Goal: Task Accomplishment & Management: Complete application form

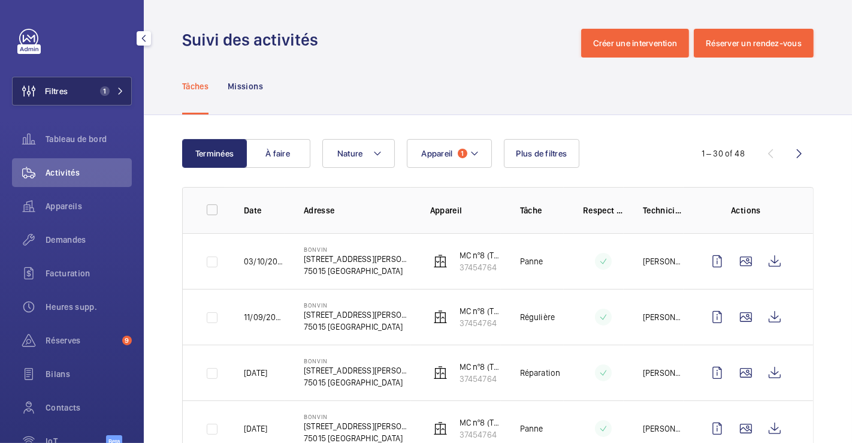
scroll to position [266, 0]
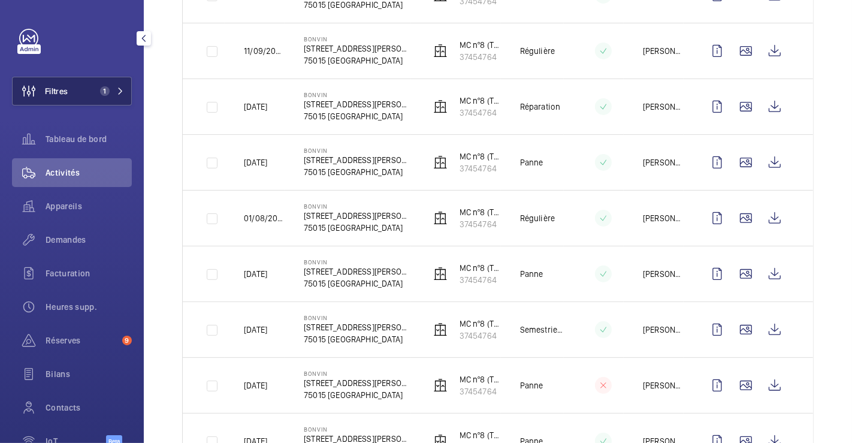
click at [82, 92] on button "Filtres 1" at bounding box center [72, 91] width 120 height 29
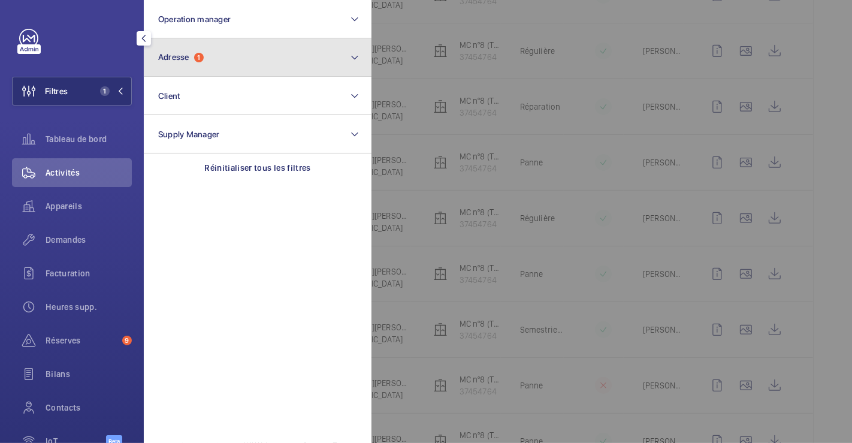
click at [198, 60] on span "1" at bounding box center [199, 58] width 10 height 10
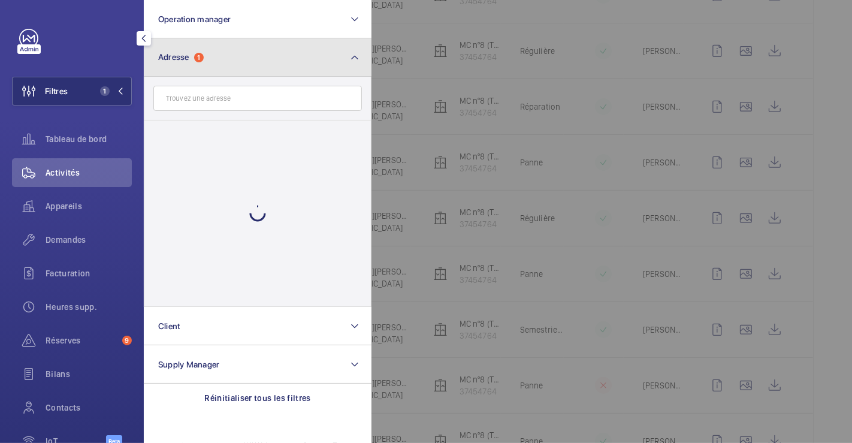
click at [332, 55] on button "Adresse 1" at bounding box center [258, 57] width 228 height 38
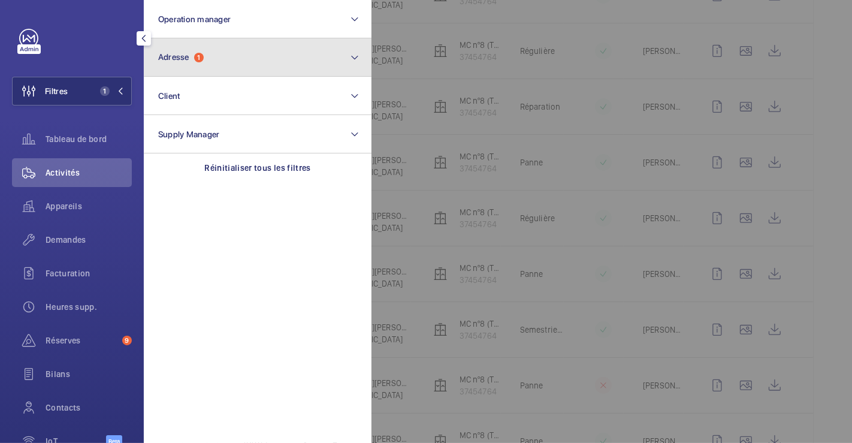
click at [246, 69] on button "Adresse 1" at bounding box center [258, 57] width 228 height 38
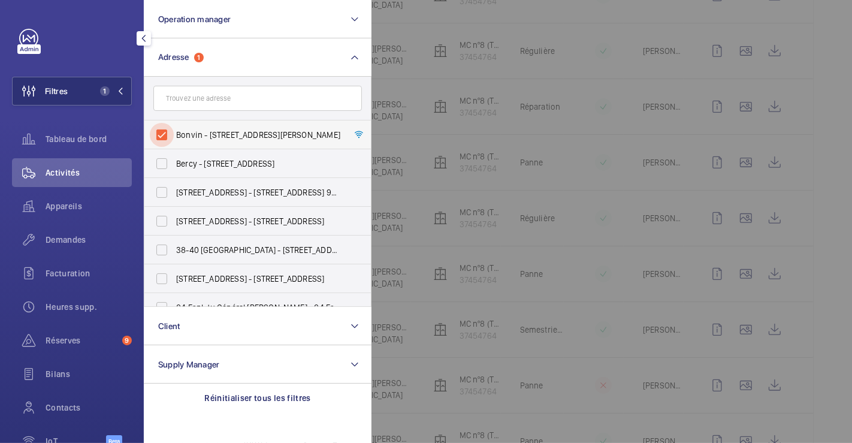
click at [164, 131] on input "Bonvin - [STREET_ADDRESS][PERSON_NAME]" at bounding box center [162, 135] width 24 height 24
checkbox input "false"
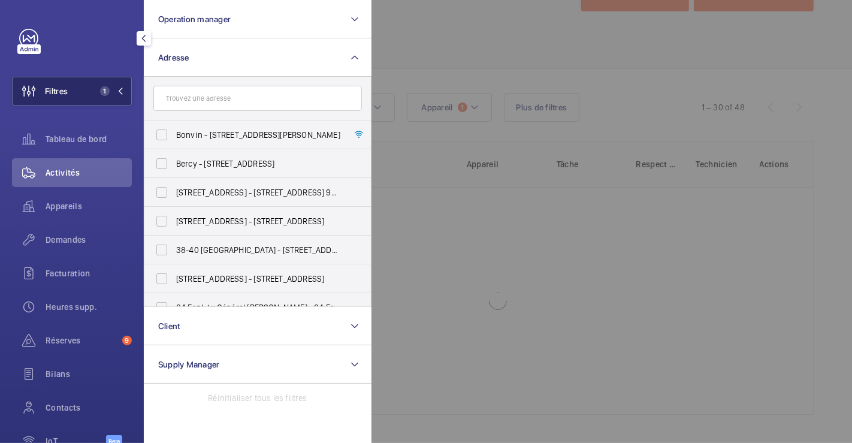
click at [69, 88] on button "Filtres 1" at bounding box center [72, 91] width 120 height 29
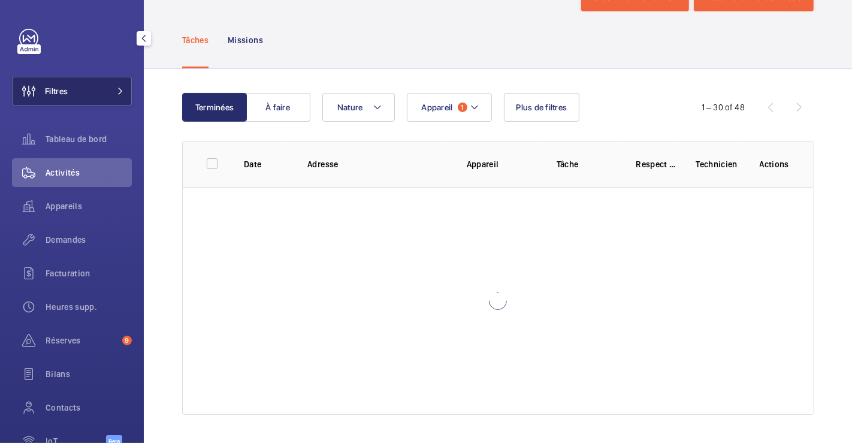
click at [59, 89] on span "Filtres" at bounding box center [56, 91] width 23 height 12
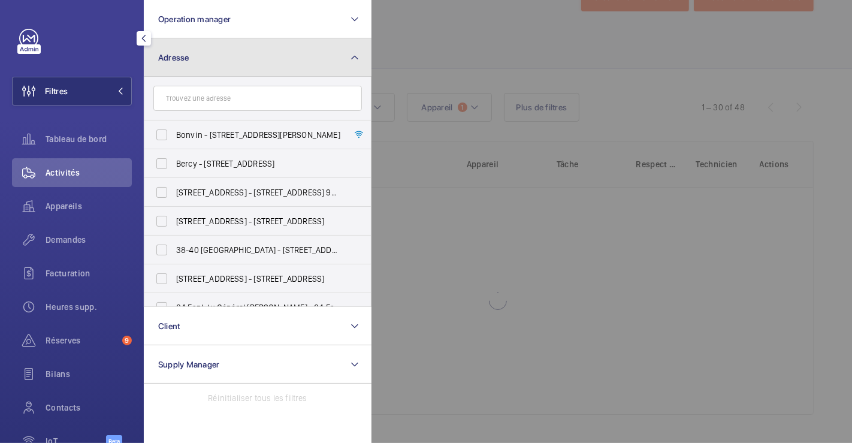
click at [219, 60] on button "Adresse" at bounding box center [258, 57] width 228 height 38
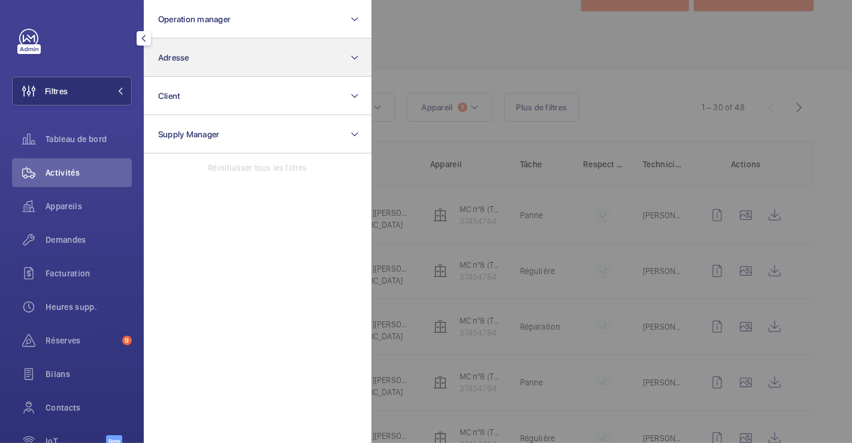
scroll to position [266, 0]
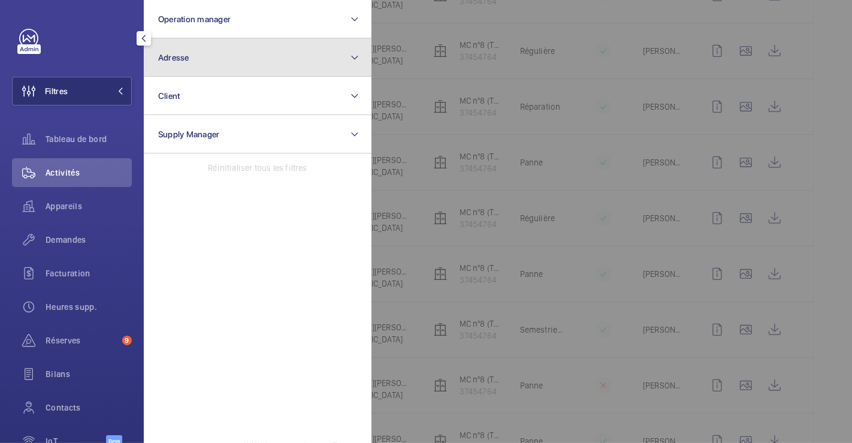
click at [271, 60] on button "Adresse" at bounding box center [258, 57] width 228 height 38
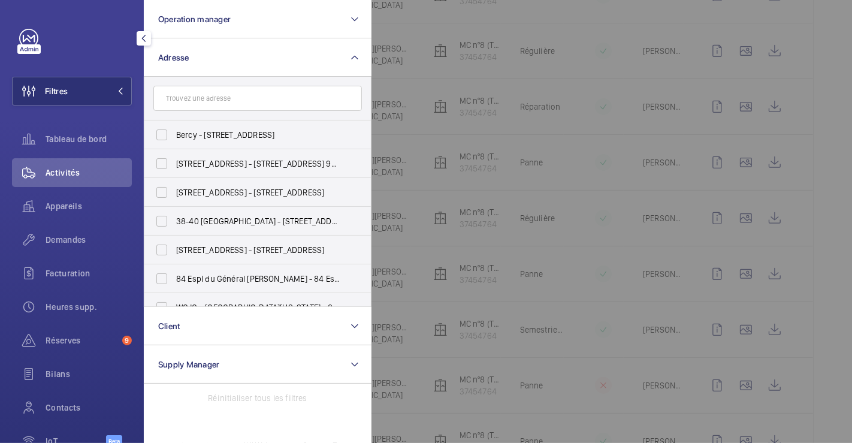
click at [280, 102] on input "text" at bounding box center [257, 98] width 208 height 25
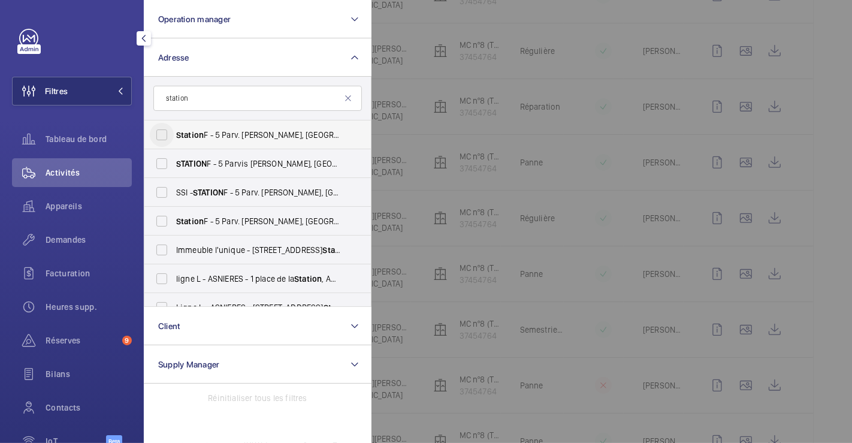
type input "station"
click at [157, 131] on input "Station F - 5 Parv. [PERSON_NAME], [GEOGRAPHIC_DATA] 75013" at bounding box center [162, 135] width 24 height 24
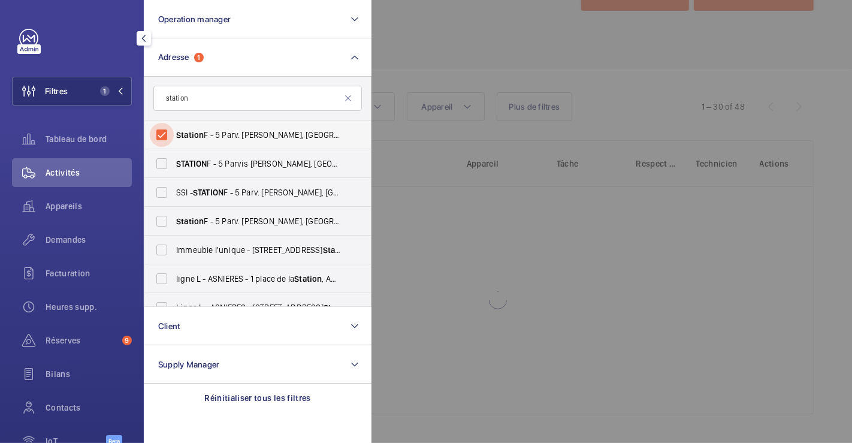
scroll to position [46, 0]
click at [157, 131] on input "Station F - 5 Parv. [PERSON_NAME], [GEOGRAPHIC_DATA] 75013" at bounding box center [162, 135] width 24 height 24
checkbox input "false"
click at [158, 160] on input "STATION F - 5 Parvis [PERSON_NAME][GEOGRAPHIC_DATA]" at bounding box center [162, 164] width 24 height 24
checkbox input "true"
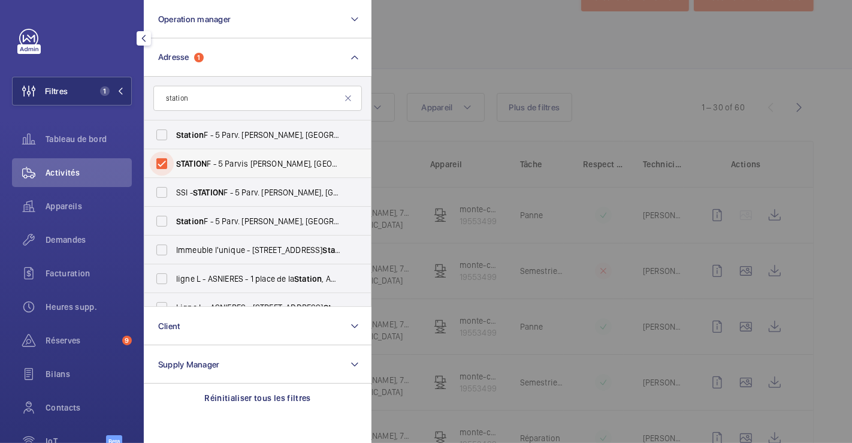
scroll to position [266, 0]
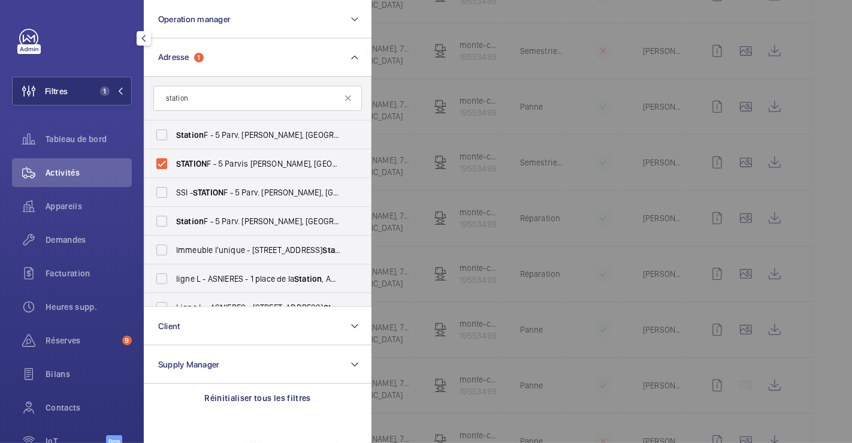
click at [613, 115] on div at bounding box center [797, 221] width 852 height 443
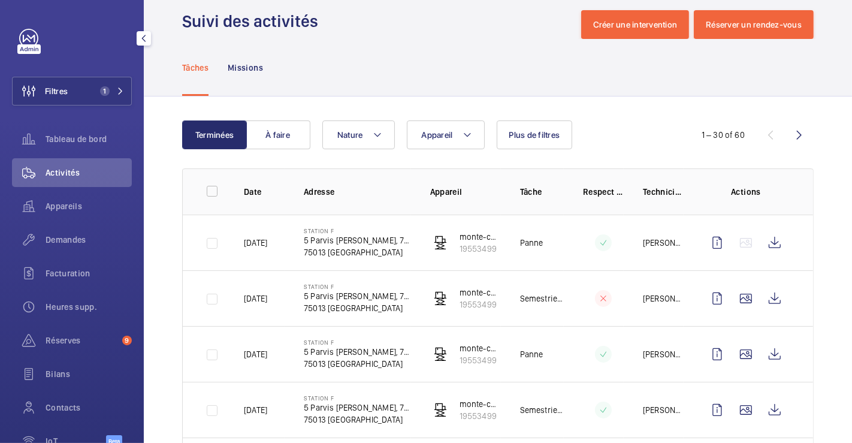
scroll to position [0, 0]
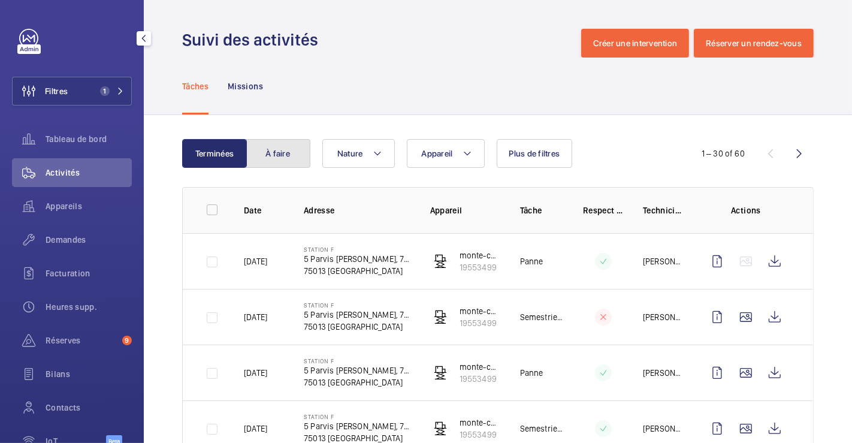
click at [284, 162] on button "À faire" at bounding box center [278, 153] width 65 height 29
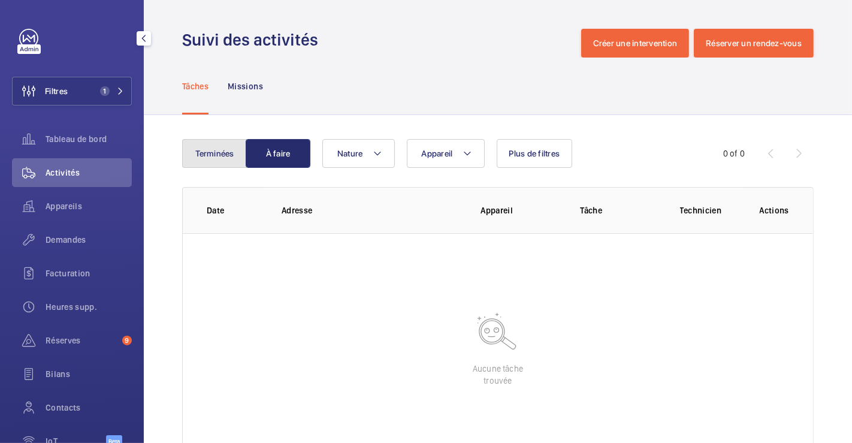
click at [234, 157] on button "Terminées" at bounding box center [214, 153] width 65 height 29
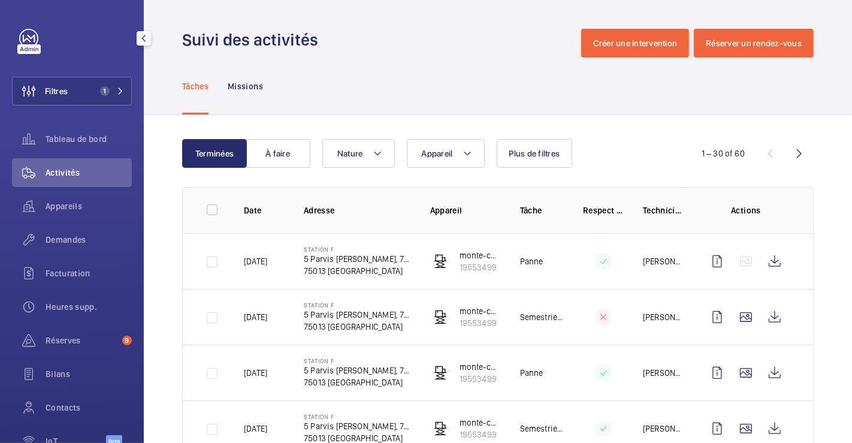
click at [92, 170] on span "Activités" at bounding box center [89, 172] width 86 height 12
click at [100, 86] on span "1" at bounding box center [105, 91] width 10 height 10
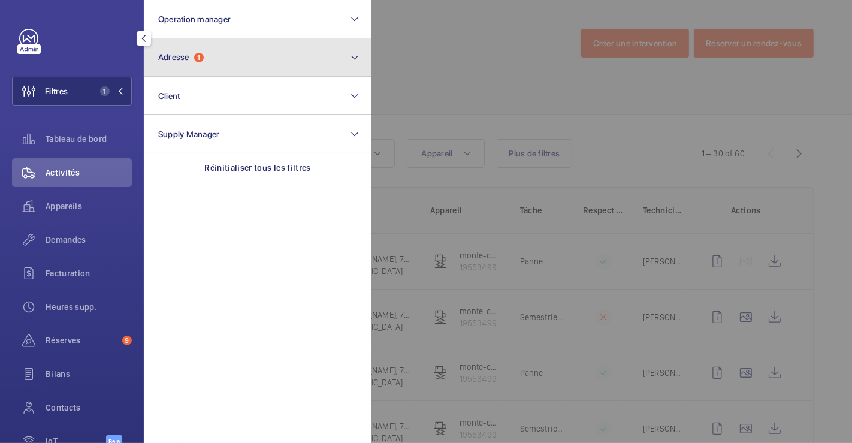
click at [207, 59] on button "Adresse 1" at bounding box center [258, 57] width 228 height 38
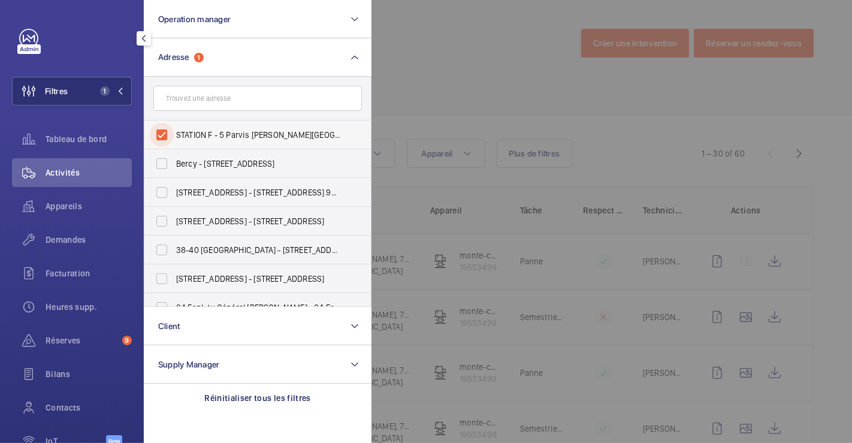
click at [164, 134] on input "STATION F - 5 Parvis [PERSON_NAME][GEOGRAPHIC_DATA]" at bounding box center [162, 135] width 24 height 24
checkbox input "false"
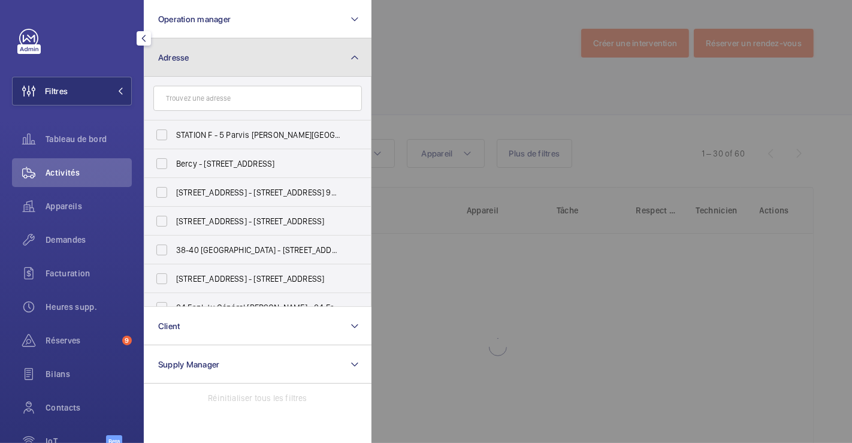
click at [246, 62] on button "Adresse" at bounding box center [258, 57] width 228 height 38
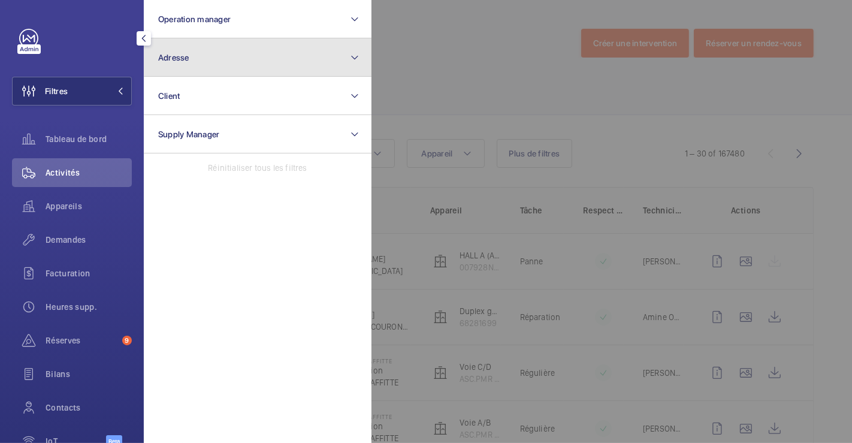
click at [246, 62] on button "Adresse" at bounding box center [258, 57] width 228 height 38
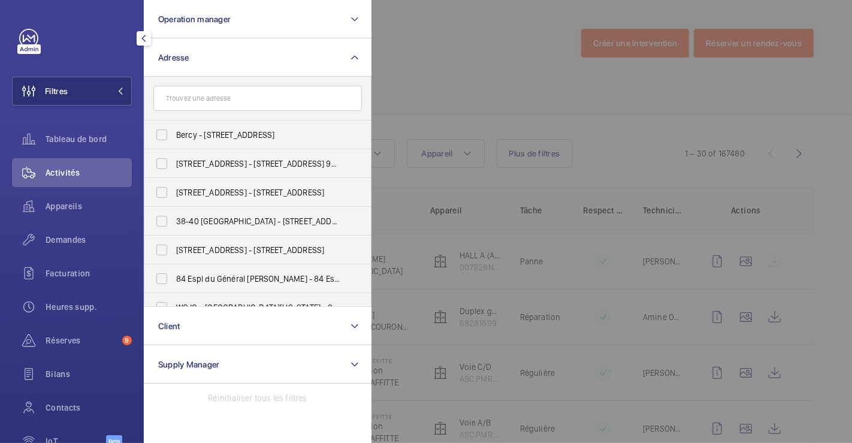
click at [238, 96] on input "text" at bounding box center [257, 98] width 208 height 25
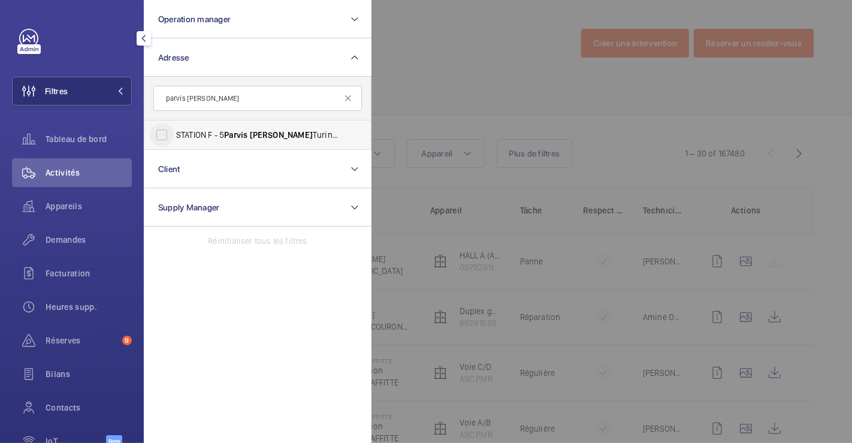
type input "parvis [PERSON_NAME]"
click at [166, 136] on input "STATION F - 5 Parvis [PERSON_NAME][GEOGRAPHIC_DATA]" at bounding box center [162, 135] width 24 height 24
checkbox input "false"
drag, startPoint x: 213, startPoint y: 95, endPoint x: 149, endPoint y: 98, distance: 64.7
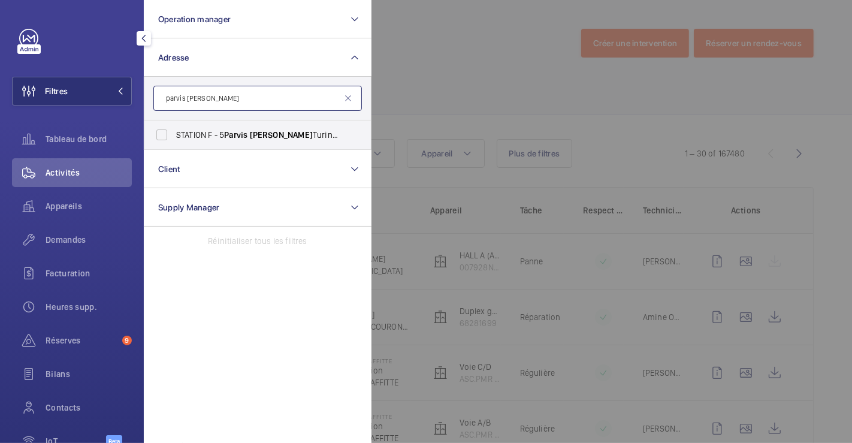
click at [149, 98] on form "parvis [PERSON_NAME]" at bounding box center [257, 99] width 226 height 44
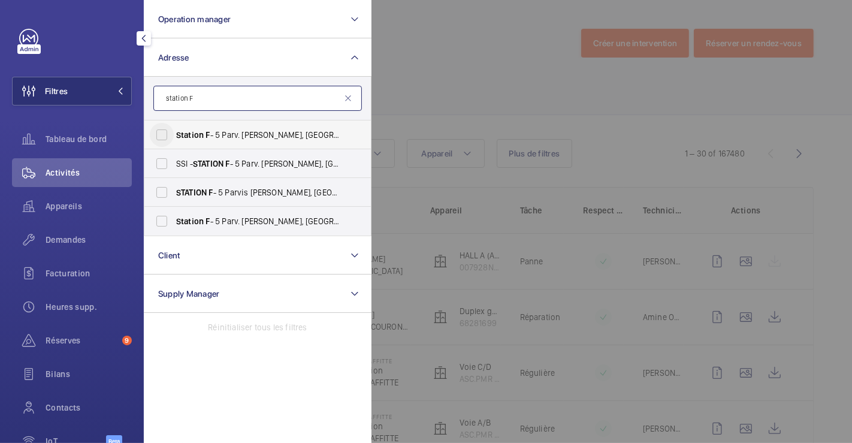
type input "station F"
click at [159, 134] on input "Station F - 5 Parv. [PERSON_NAME], [GEOGRAPHIC_DATA] 75013" at bounding box center [162, 135] width 24 height 24
checkbox input "true"
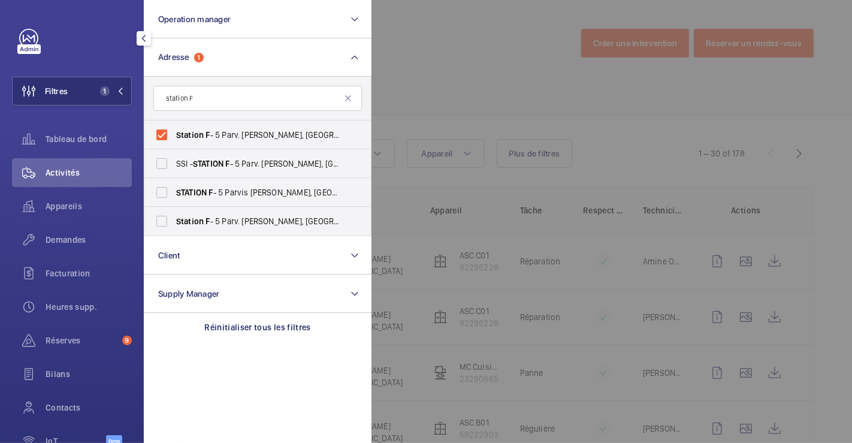
click at [474, 65] on div at bounding box center [797, 221] width 852 height 443
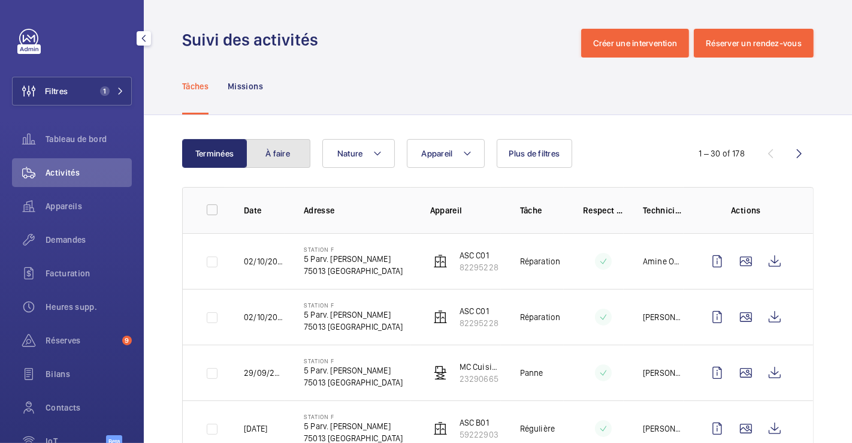
click at [293, 161] on button "À faire" at bounding box center [278, 153] width 65 height 29
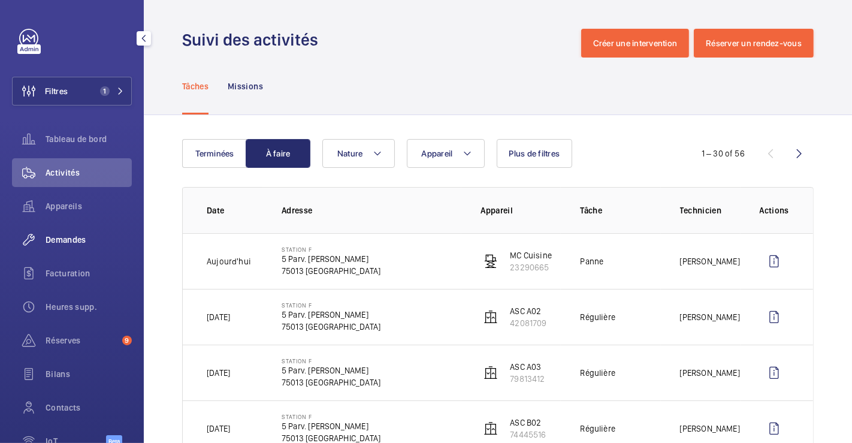
click at [66, 244] on span "Demandes" at bounding box center [89, 240] width 86 height 12
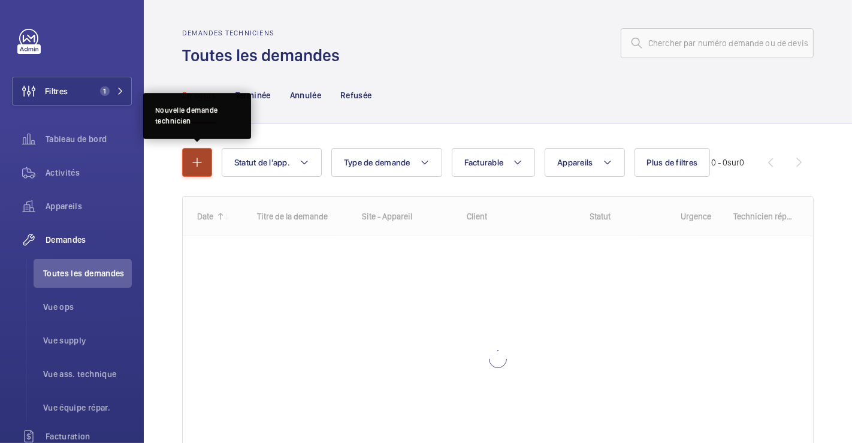
click at [204, 165] on mat-icon "button" at bounding box center [197, 162] width 14 height 14
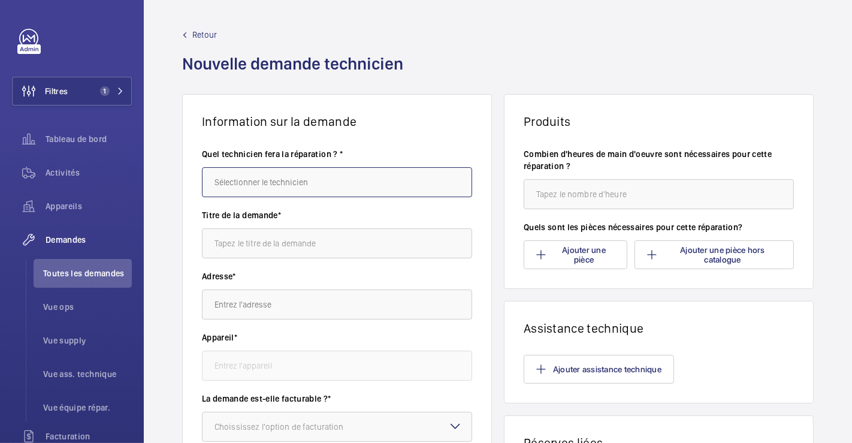
click at [368, 183] on input "text" at bounding box center [337, 182] width 270 height 30
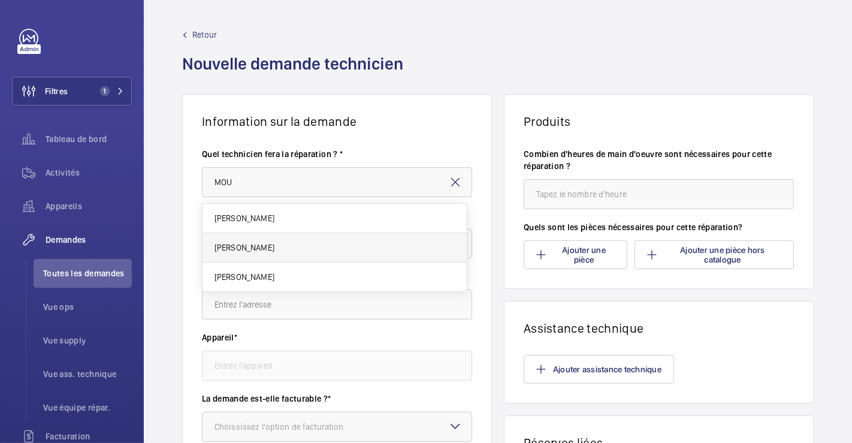
click at [319, 244] on mat-option "[PERSON_NAME]" at bounding box center [334, 247] width 264 height 29
type input "[PERSON_NAME]"
click at [304, 240] on input "text" at bounding box center [337, 243] width 270 height 30
type input "Mc Cuisine a debloqué et a redescendre"
click at [301, 293] on input "text" at bounding box center [337, 304] width 270 height 30
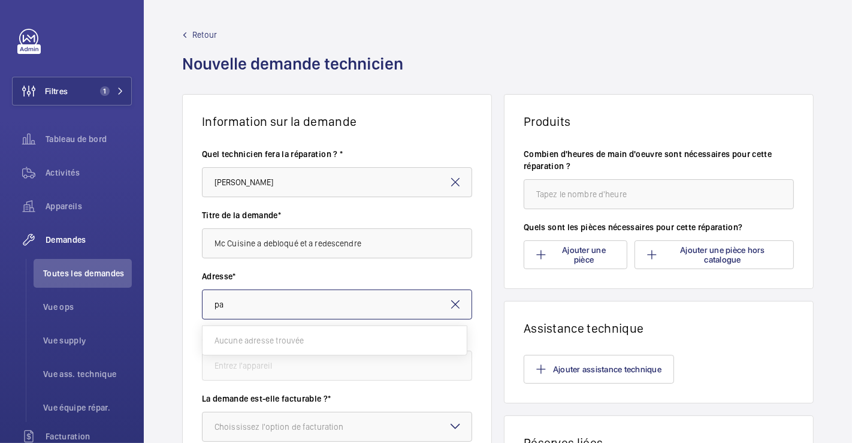
type input "p"
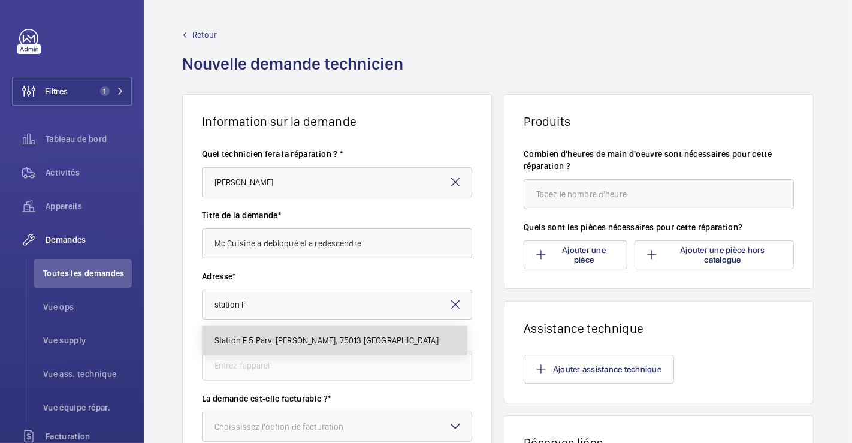
click at [332, 337] on span "Station F 5 Parv. [PERSON_NAME], 75013 [GEOGRAPHIC_DATA]" at bounding box center [326, 340] width 224 height 12
type input "Station F 5 Parv. [PERSON_NAME], 75013 [GEOGRAPHIC_DATA]"
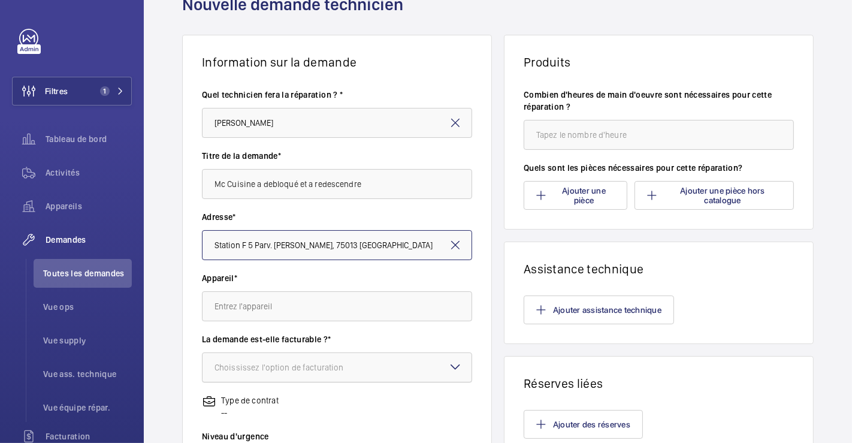
scroll to position [133, 0]
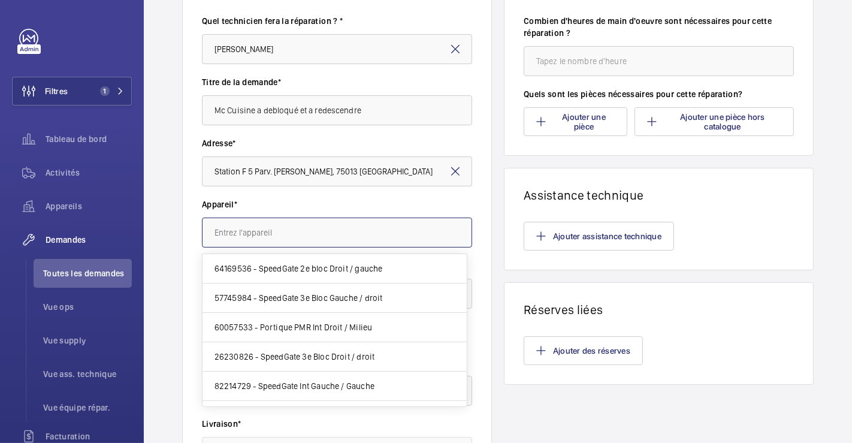
click at [369, 238] on input "text" at bounding box center [337, 232] width 270 height 30
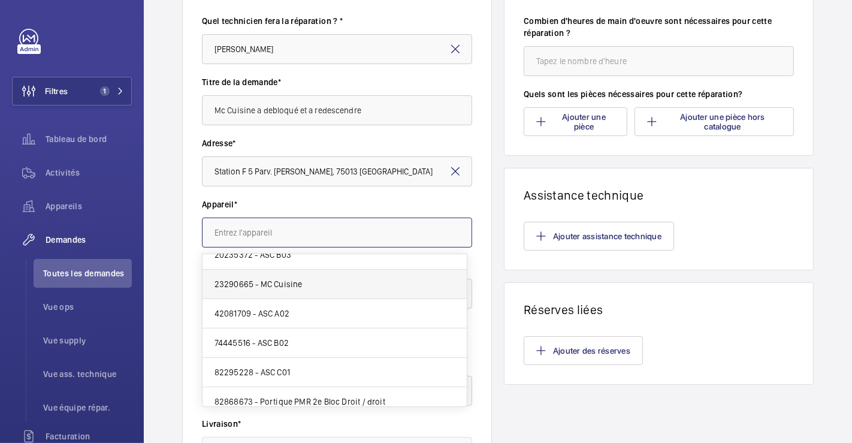
scroll to position [707, 0]
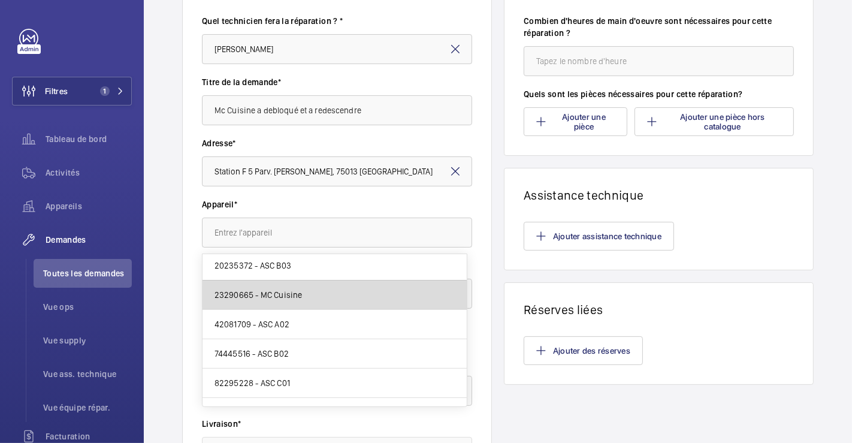
click at [363, 295] on mat-option "23290665 - MC Cuisine" at bounding box center [334, 294] width 264 height 29
type input "23290665 - MC Cuisine"
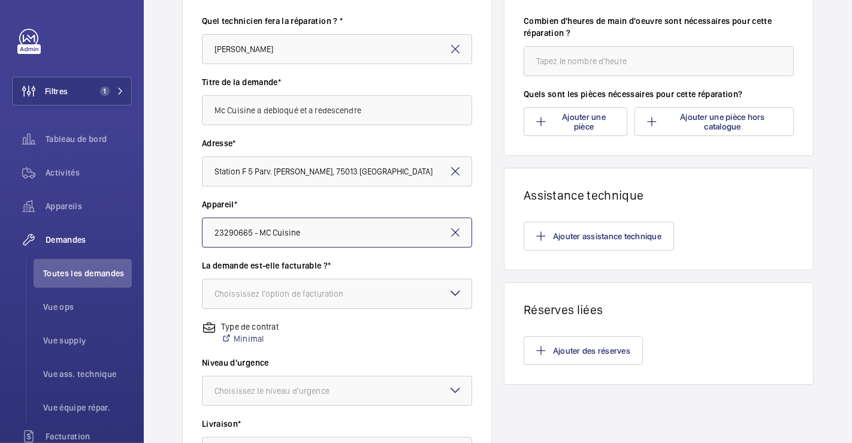
click at [423, 302] on div at bounding box center [336, 293] width 269 height 29
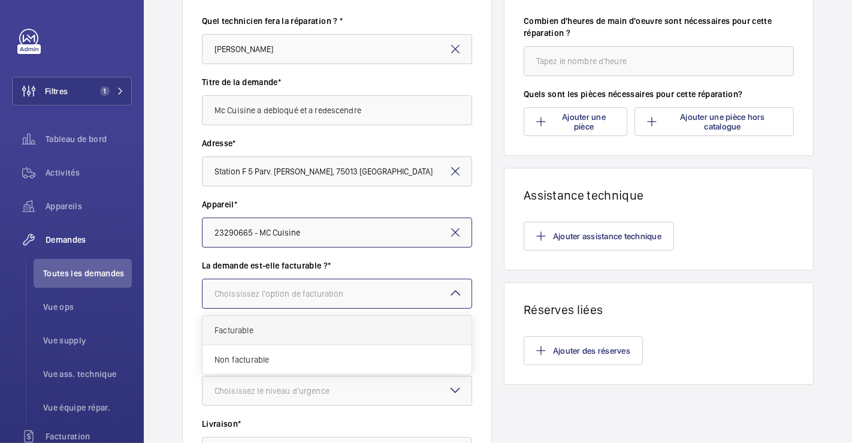
click at [337, 331] on span "Facturable" at bounding box center [336, 330] width 245 height 12
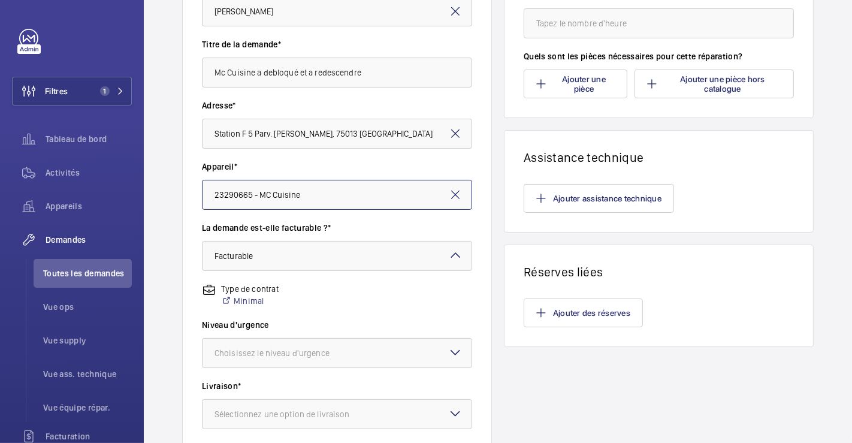
scroll to position [199, 0]
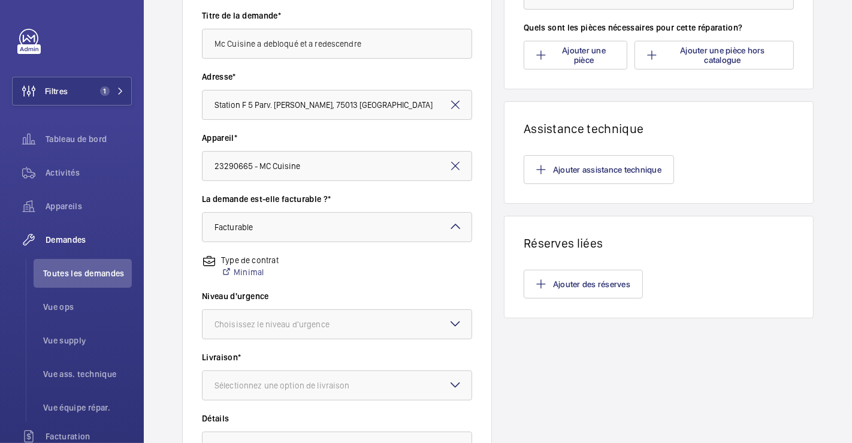
click at [453, 320] on mat-icon at bounding box center [455, 323] width 14 height 14
click at [307, 422] on span "Urgent" at bounding box center [336, 419] width 245 height 12
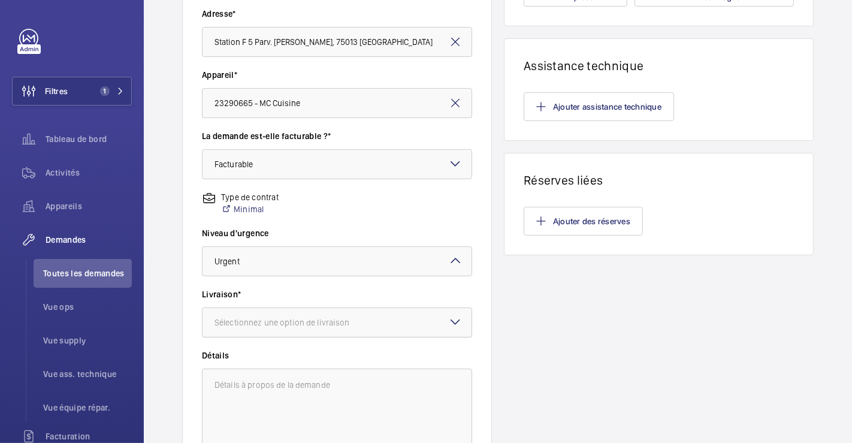
scroll to position [332, 0]
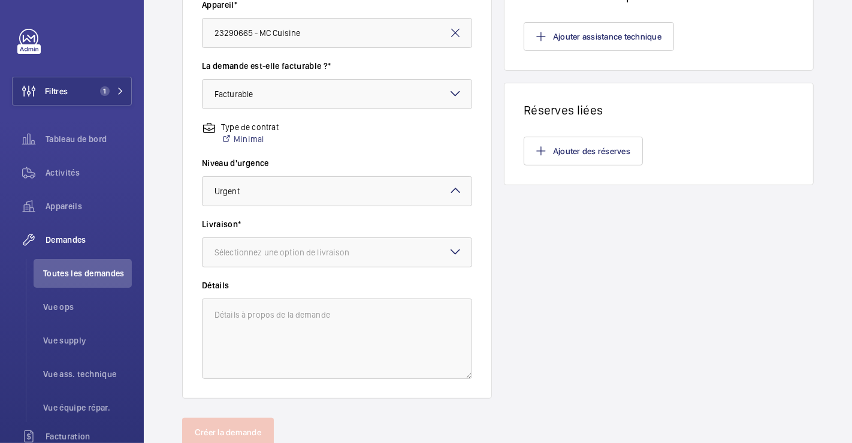
drag, startPoint x: 369, startPoint y: 256, endPoint x: 364, endPoint y: 266, distance: 12.1
click at [370, 256] on div "Sélectionnez une option de livraison" at bounding box center [296, 252] width 165 height 12
click at [289, 320] on span "WeWork Bercy" at bounding box center [336, 318] width 245 height 12
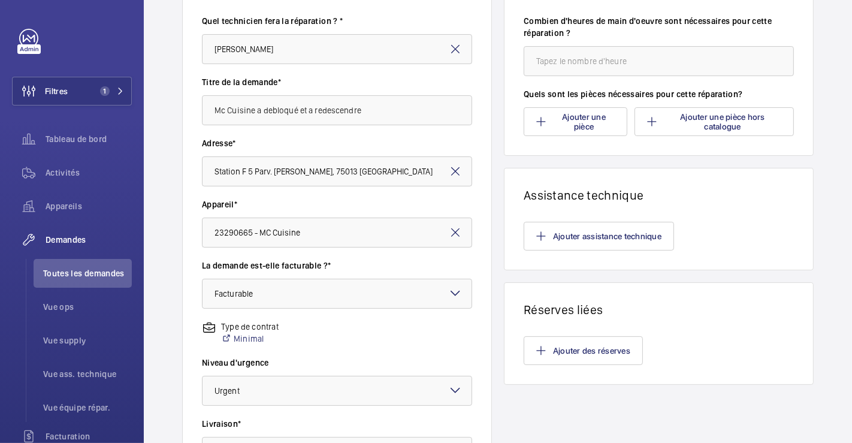
scroll to position [0, 0]
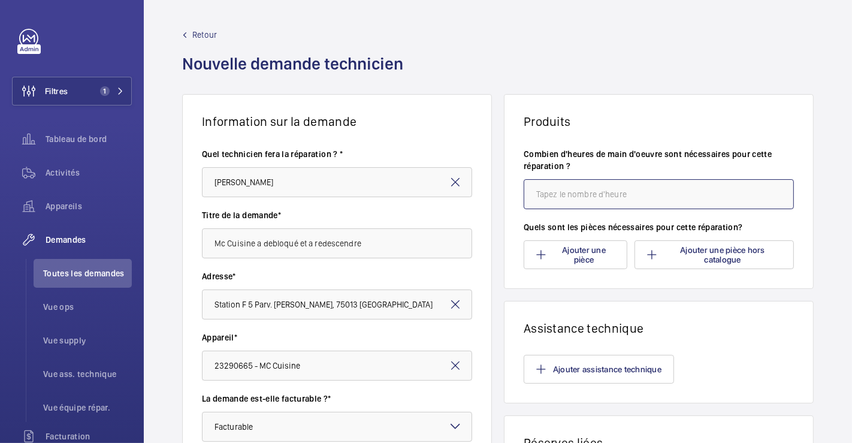
click at [576, 202] on input "number" at bounding box center [658, 194] width 270 height 30
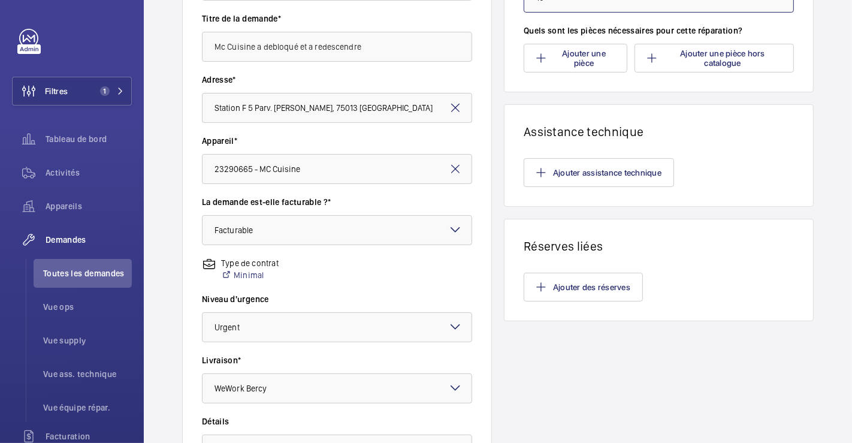
scroll to position [199, 0]
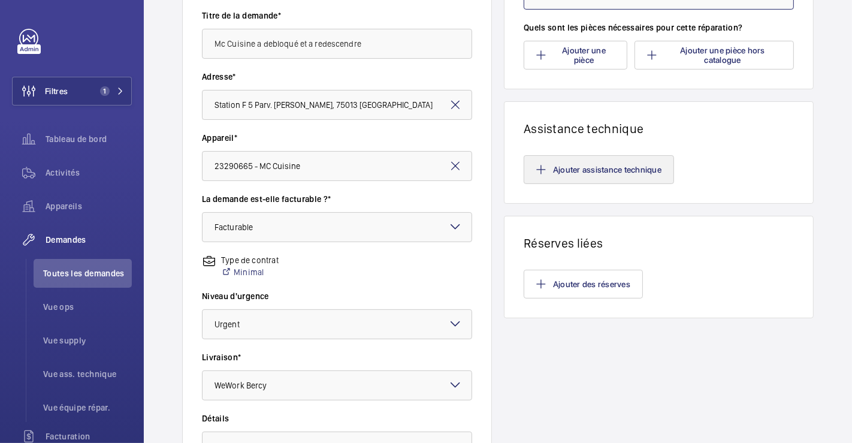
type input "10"
click at [633, 171] on button "Ajouter assistance technique" at bounding box center [598, 169] width 150 height 29
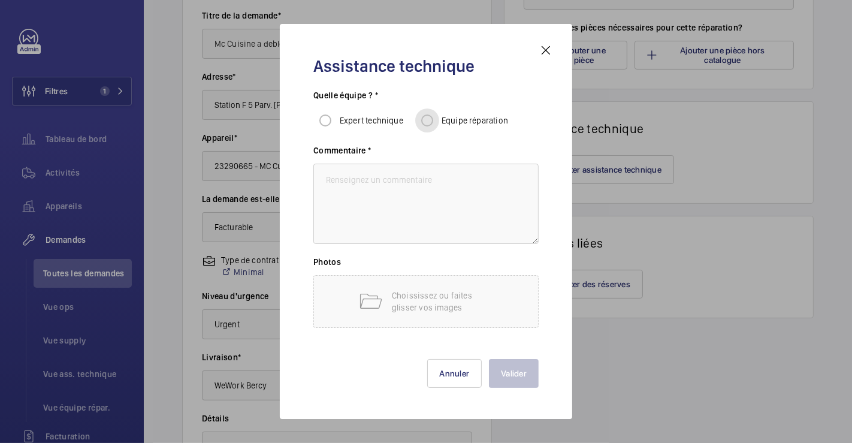
click at [433, 122] on input "Equipe réparation" at bounding box center [427, 120] width 24 height 24
radio input "true"
click at [389, 199] on textarea at bounding box center [425, 203] width 225 height 80
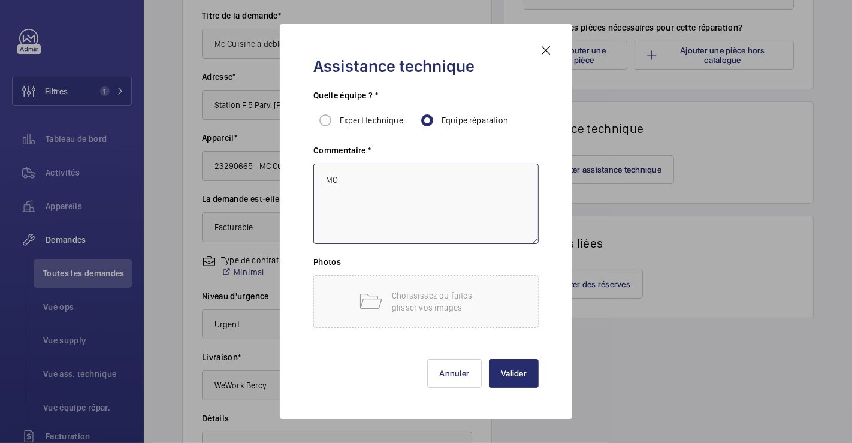
type textarea "M"
drag, startPoint x: 461, startPoint y: 190, endPoint x: 511, endPoint y: 198, distance: 51.4
click at [511, 198] on textarea "monte charge cuisine du restau la felicita . Appareil vetuste hydraulique , les…" at bounding box center [425, 203] width 225 height 80
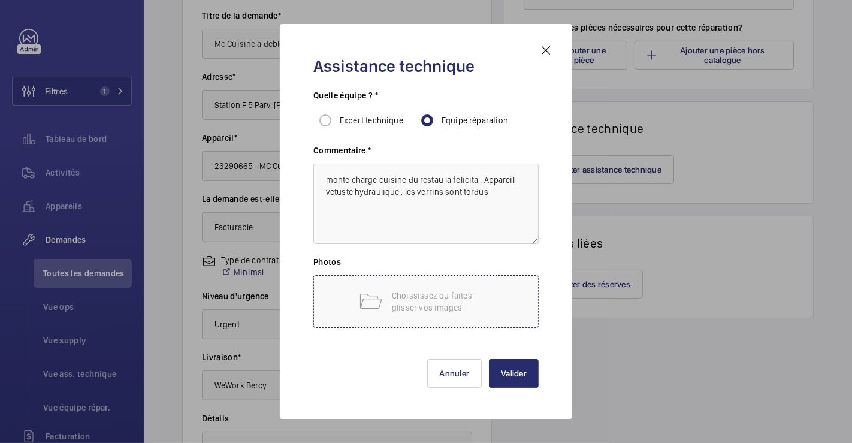
click at [489, 291] on p "Choississez ou faites glisser vos images" at bounding box center [443, 301] width 102 height 24
click at [480, 308] on p "Choississez ou faites glisser vos images" at bounding box center [443, 301] width 102 height 24
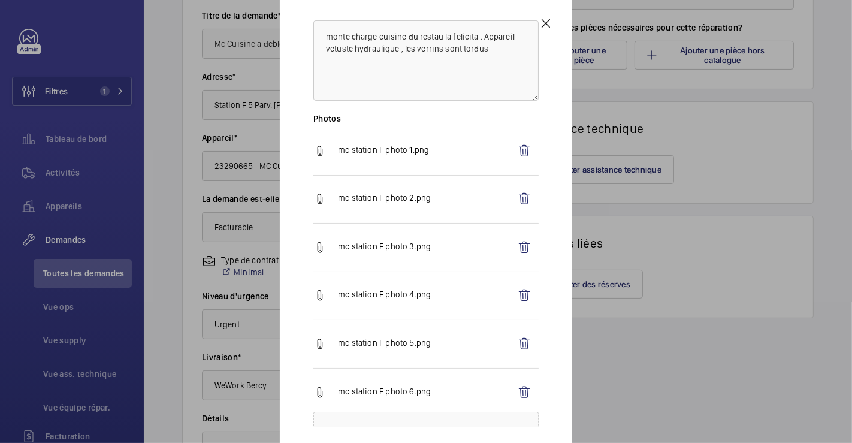
scroll to position [0, 0]
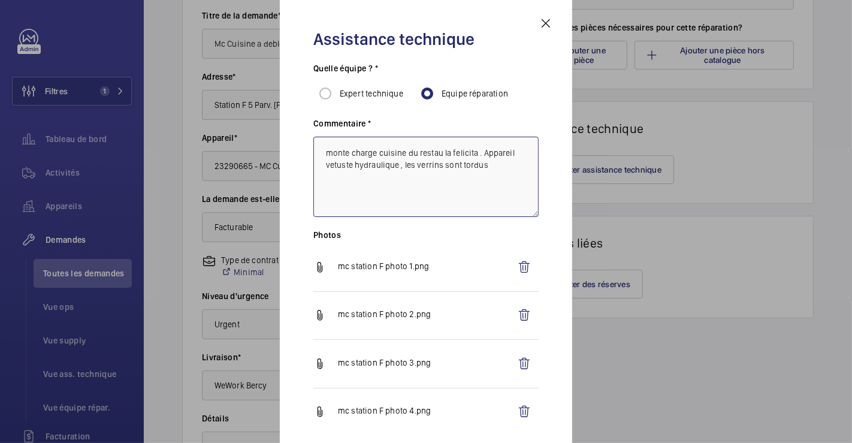
click at [494, 166] on textarea "monte charge cuisine du restau la felicita . Appareil vetuste hydraulique , les…" at bounding box center [425, 177] width 225 height 80
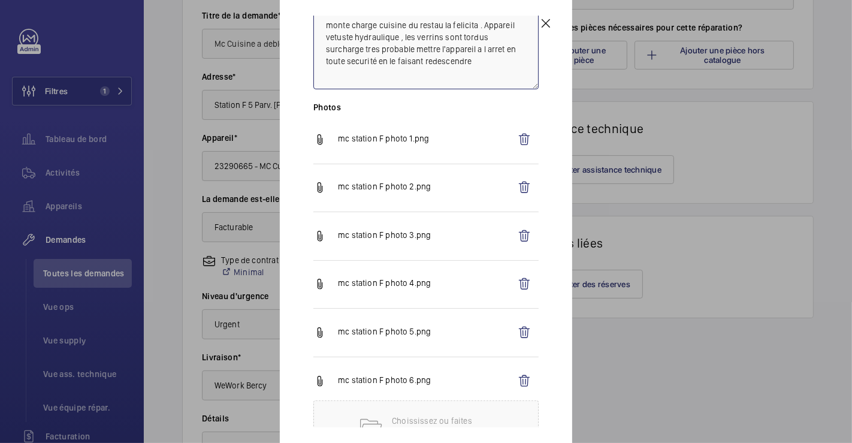
scroll to position [225, 0]
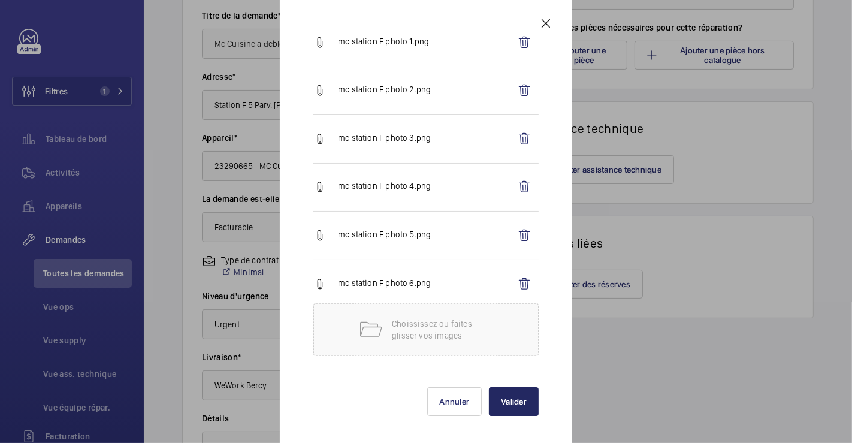
type textarea "monte charge cuisine du restau la felicita . Appareil vetuste hydraulique , les…"
click at [504, 402] on button "Valider" at bounding box center [514, 401] width 50 height 29
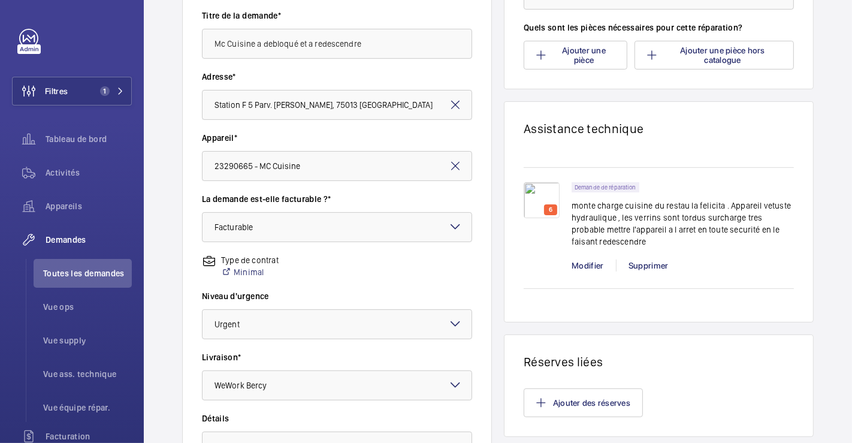
scroll to position [373, 0]
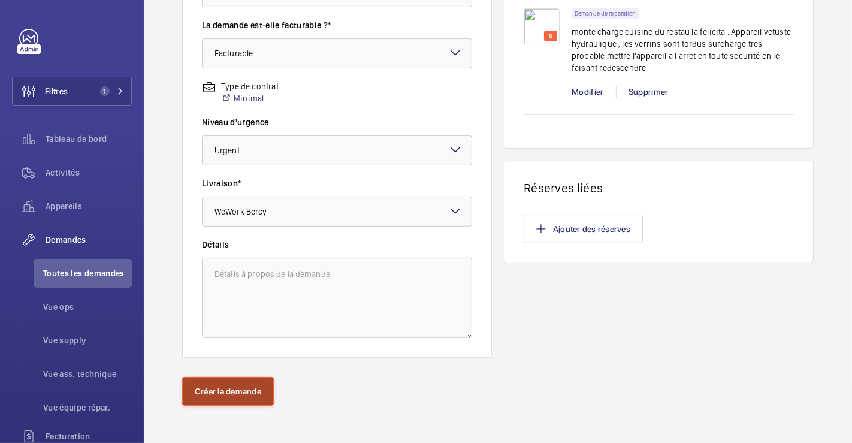
click at [245, 393] on button "Créer la demande" at bounding box center [228, 391] width 92 height 29
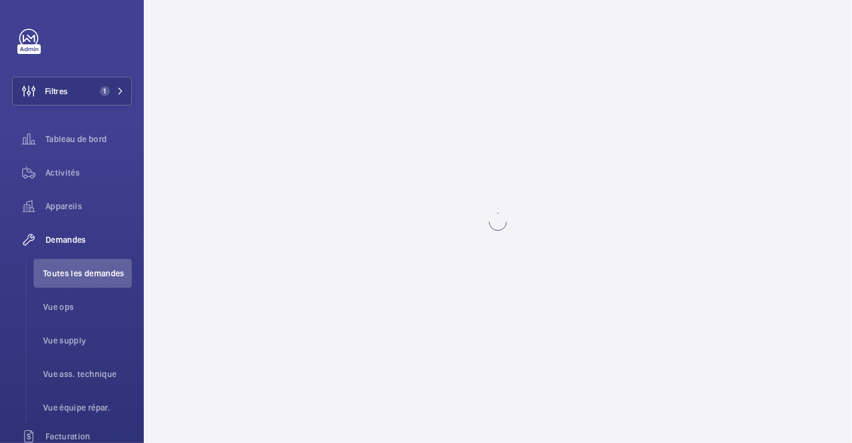
scroll to position [0, 0]
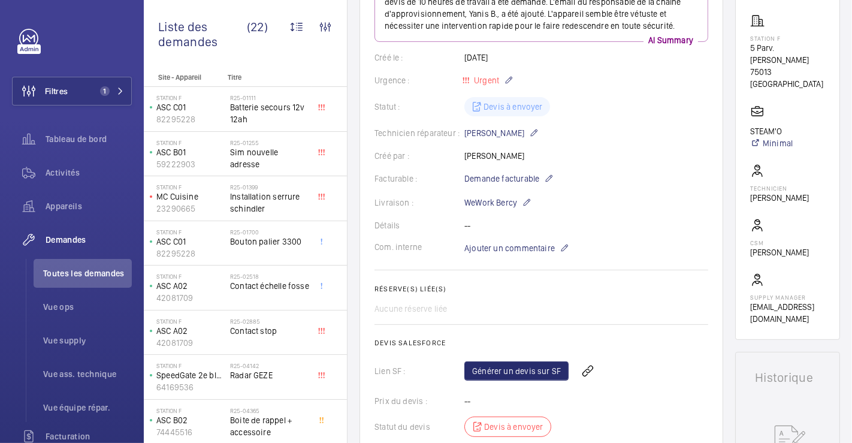
scroll to position [399, 0]
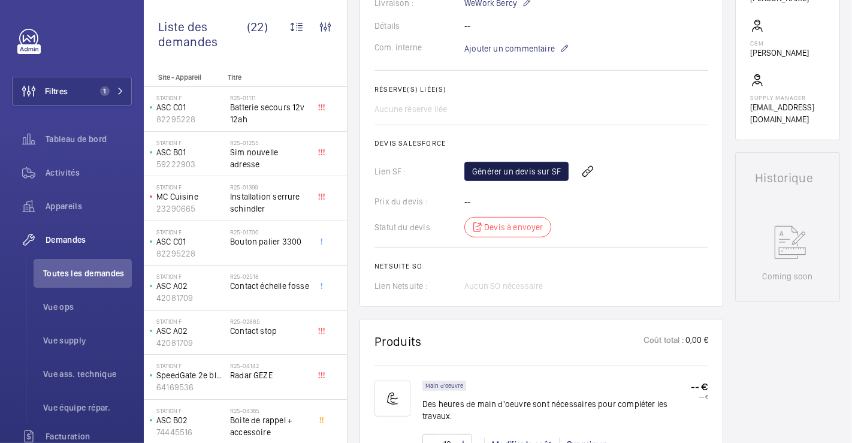
click at [542, 181] on link "Générer un devis sur SF" at bounding box center [516, 171] width 104 height 19
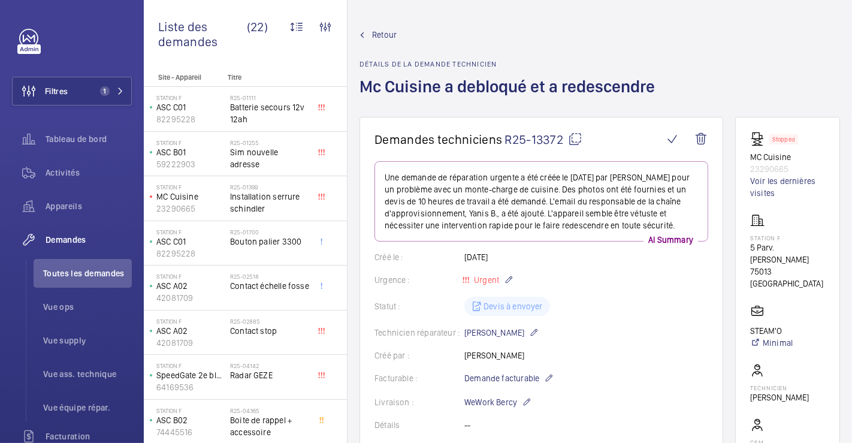
scroll to position [0, 0]
click at [395, 37] on span "Retour" at bounding box center [384, 35] width 25 height 12
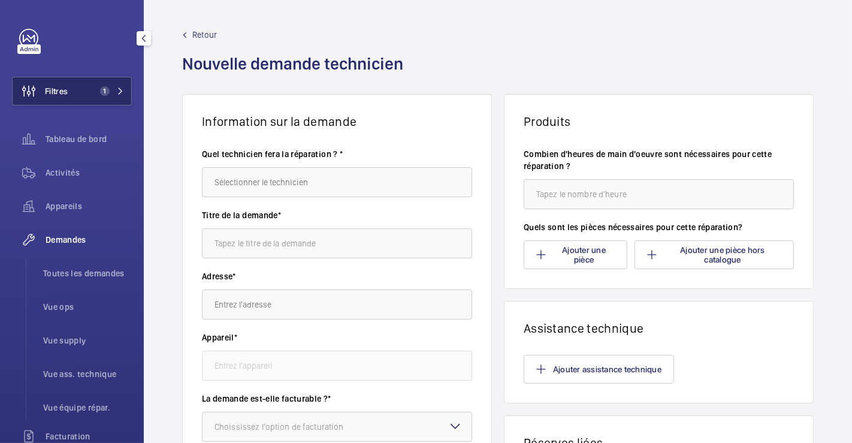
click at [54, 90] on span "Filtres" at bounding box center [56, 91] width 23 height 12
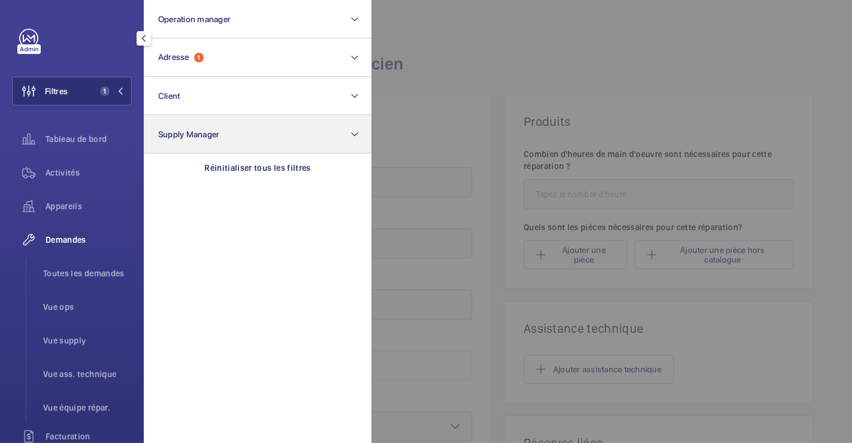
drag, startPoint x: 76, startPoint y: 168, endPoint x: 332, endPoint y: 134, distance: 258.1
click at [77, 168] on span "Activités" at bounding box center [89, 172] width 86 height 12
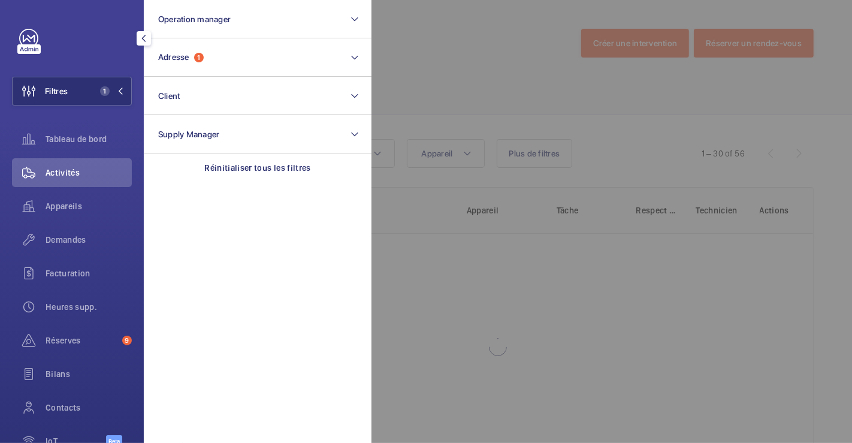
click at [438, 88] on div at bounding box center [797, 221] width 852 height 443
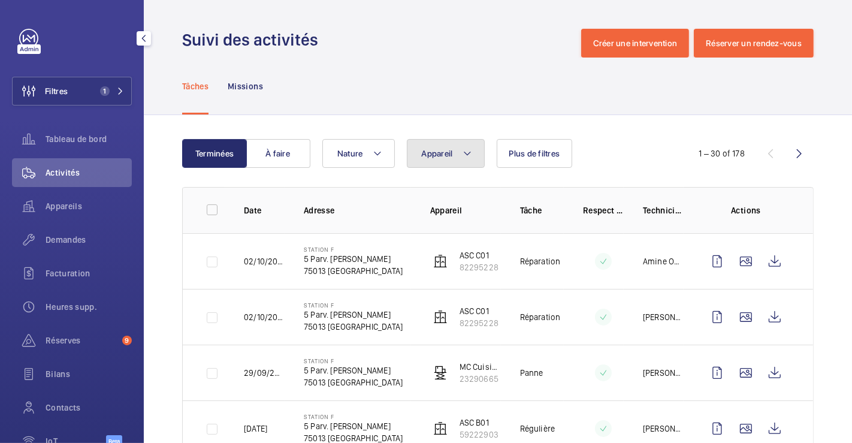
click at [458, 157] on button "Appareil" at bounding box center [446, 153] width 78 height 29
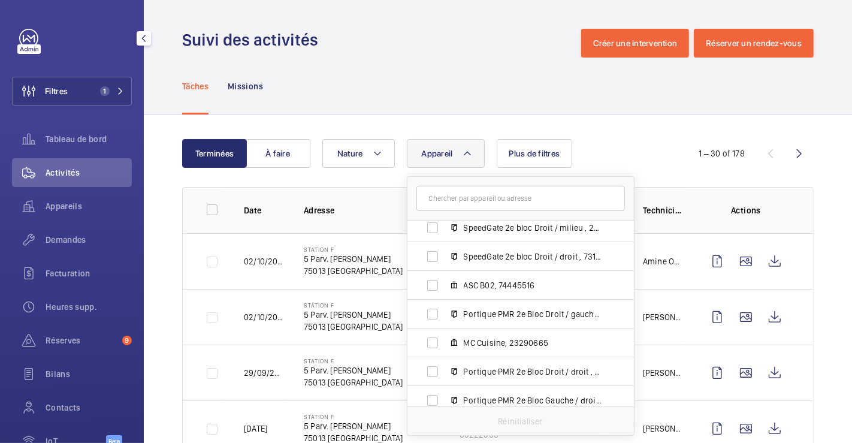
scroll to position [729, 0]
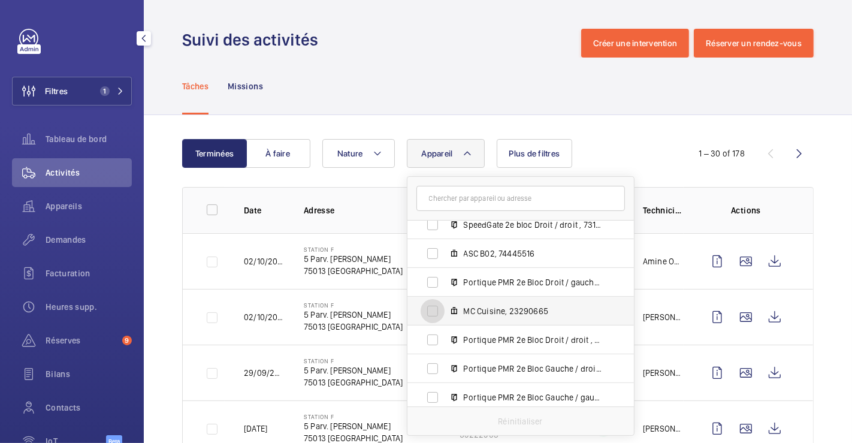
click at [434, 313] on input "MC Cuisine, 23290665" at bounding box center [432, 311] width 24 height 24
checkbox input "true"
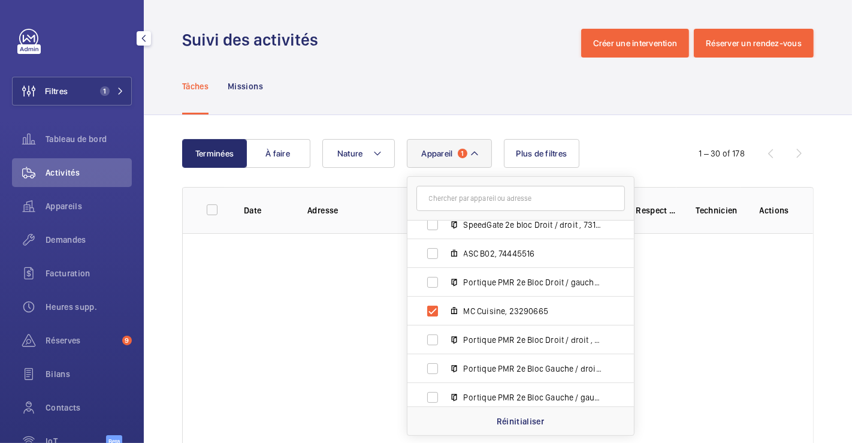
click at [428, 86] on div "Tâches Missions" at bounding box center [497, 85] width 631 height 57
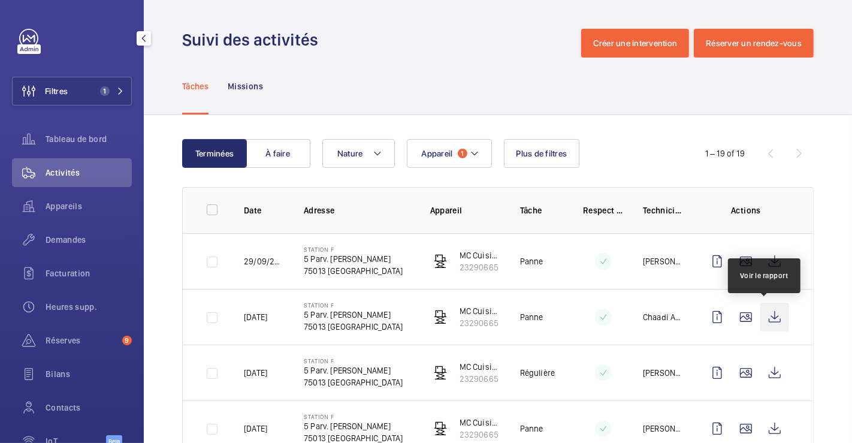
click at [770, 315] on wm-front-icon-button at bounding box center [774, 316] width 29 height 29
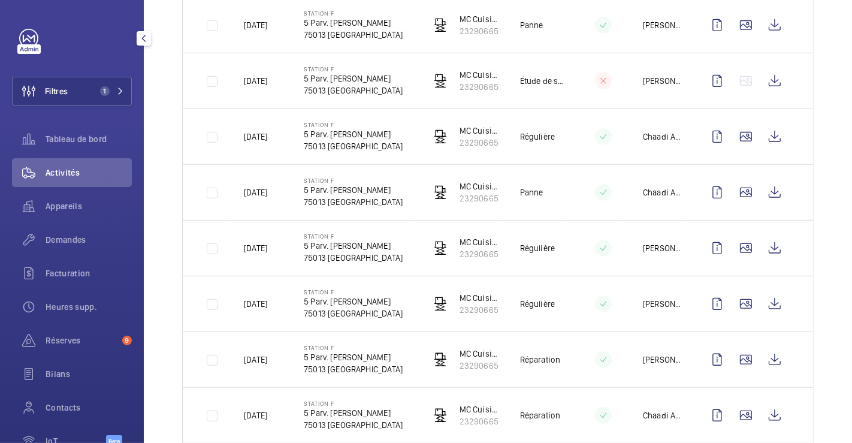
scroll to position [532, 0]
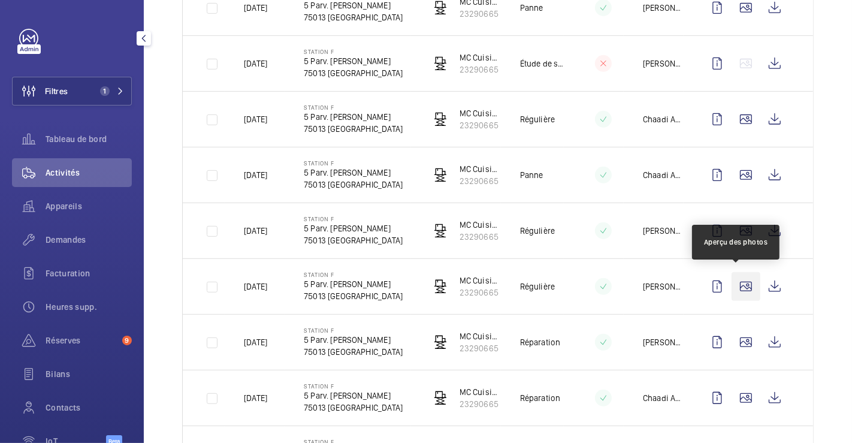
click at [737, 286] on wm-front-icon-button at bounding box center [745, 286] width 29 height 29
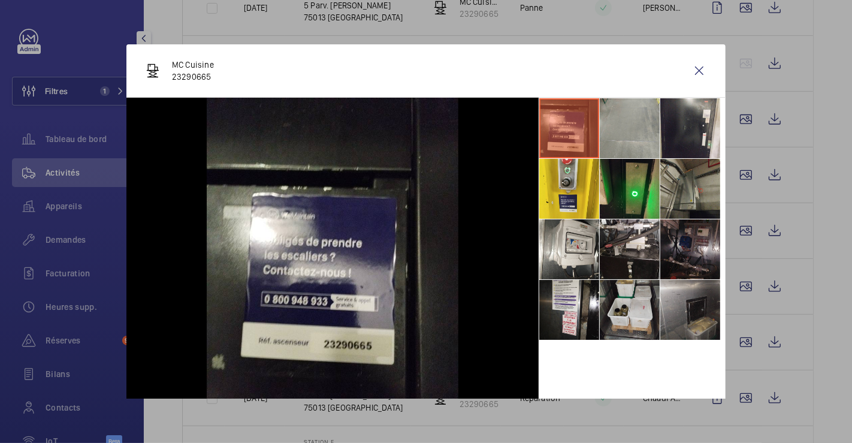
click at [686, 318] on li at bounding box center [690, 310] width 60 height 60
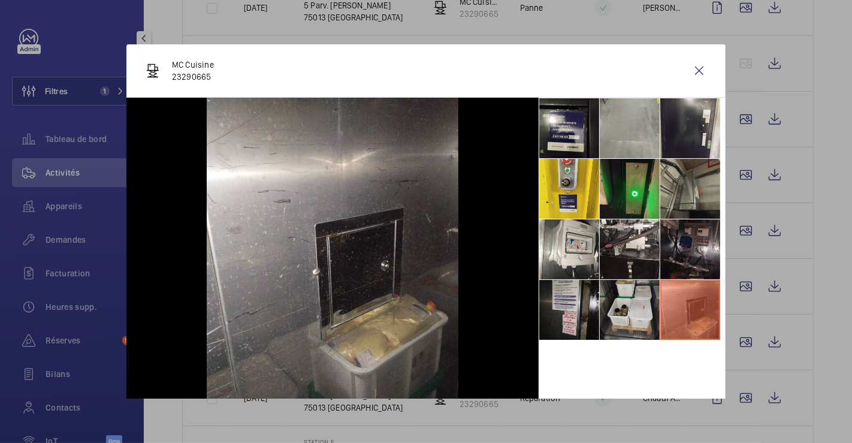
click at [541, 307] on li at bounding box center [569, 310] width 60 height 60
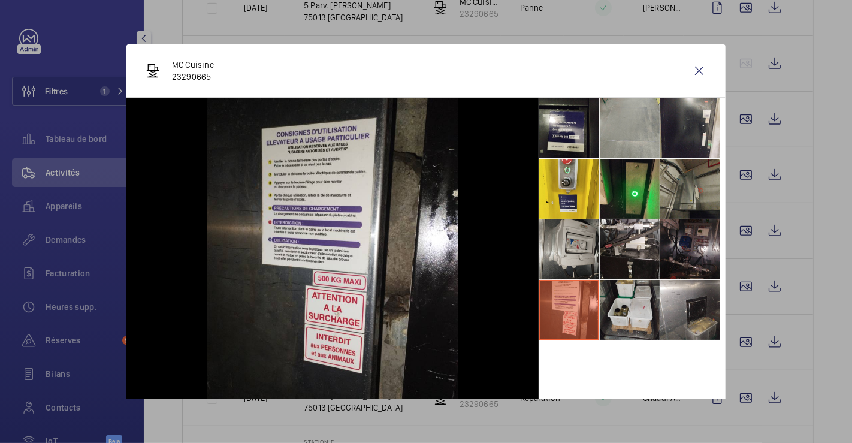
click at [568, 232] on li at bounding box center [569, 249] width 60 height 60
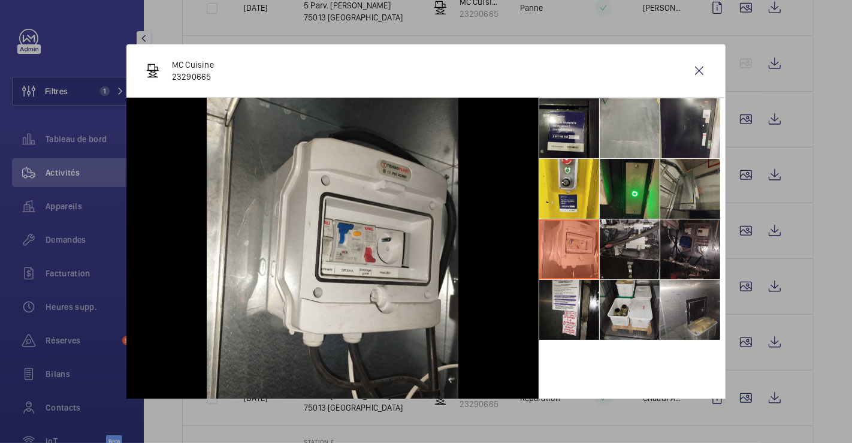
drag, startPoint x: 629, startPoint y: 241, endPoint x: 640, endPoint y: 247, distance: 12.3
click at [629, 241] on li at bounding box center [629, 249] width 60 height 60
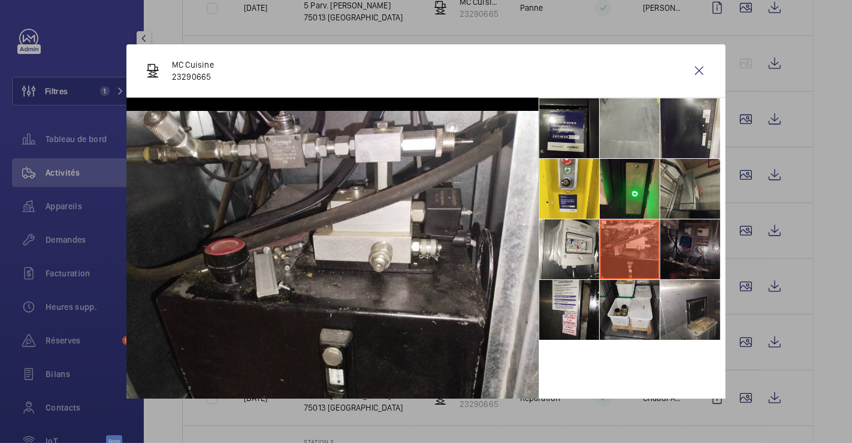
click at [679, 250] on li at bounding box center [690, 249] width 60 height 60
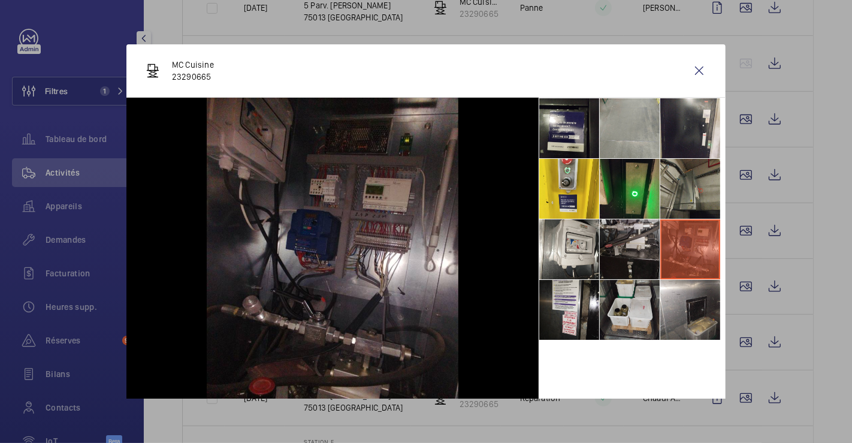
click at [614, 255] on li at bounding box center [629, 249] width 60 height 60
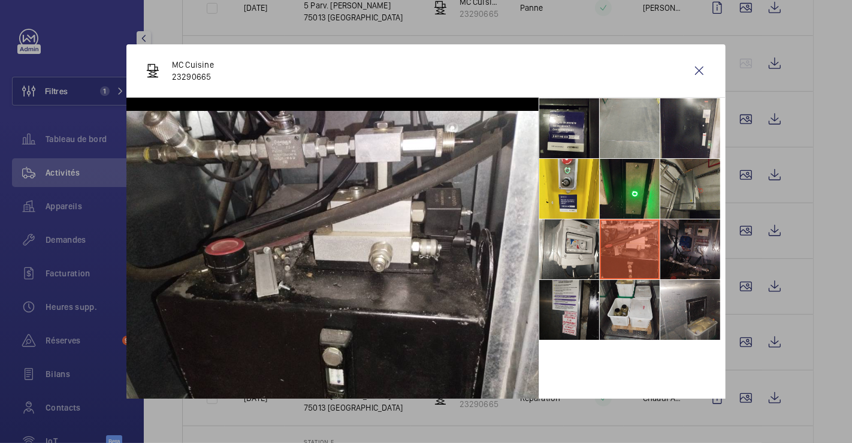
click at [559, 313] on li at bounding box center [569, 310] width 60 height 60
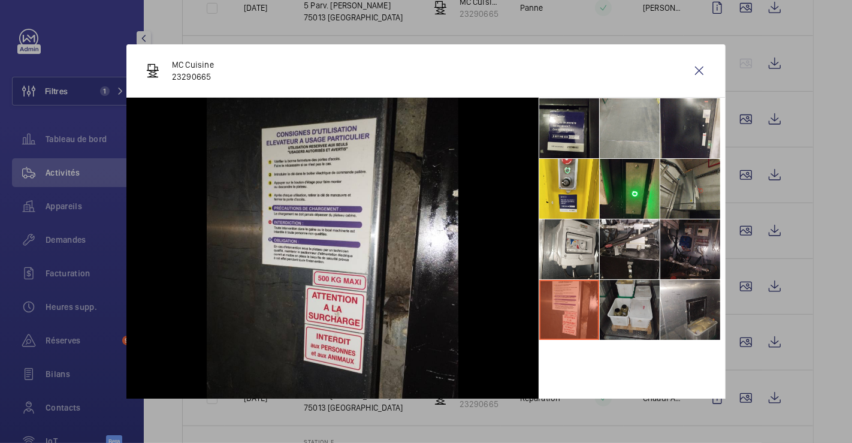
click at [616, 315] on li at bounding box center [629, 310] width 60 height 60
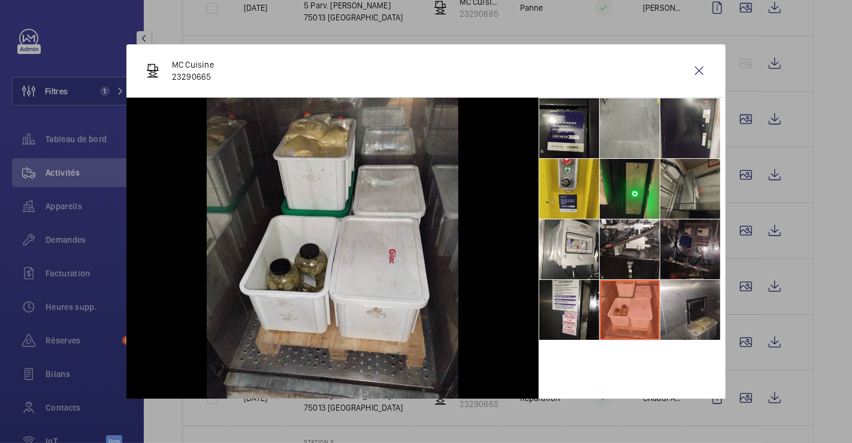
click at [558, 182] on li at bounding box center [569, 189] width 60 height 60
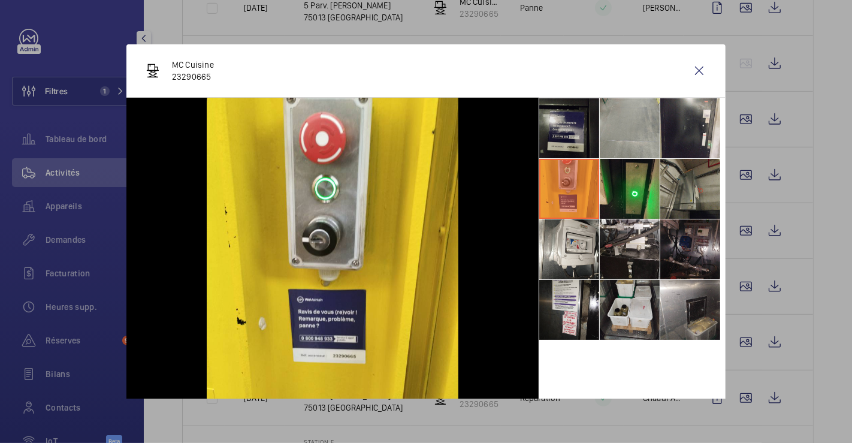
click at [546, 129] on li at bounding box center [569, 128] width 60 height 60
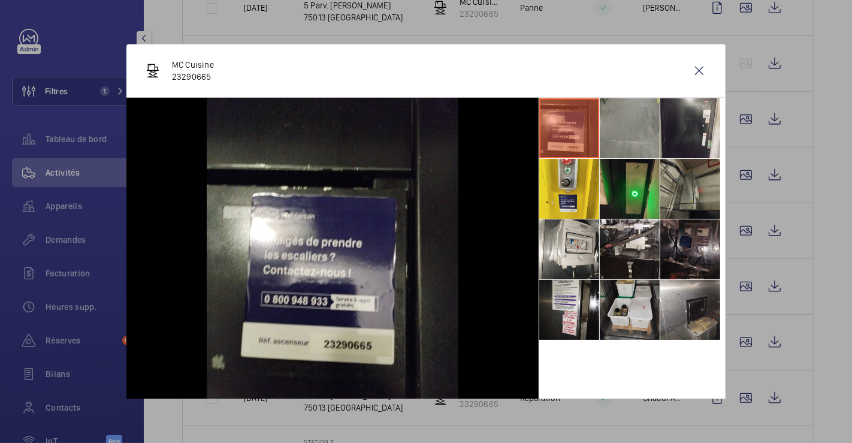
click at [628, 132] on li at bounding box center [629, 128] width 60 height 60
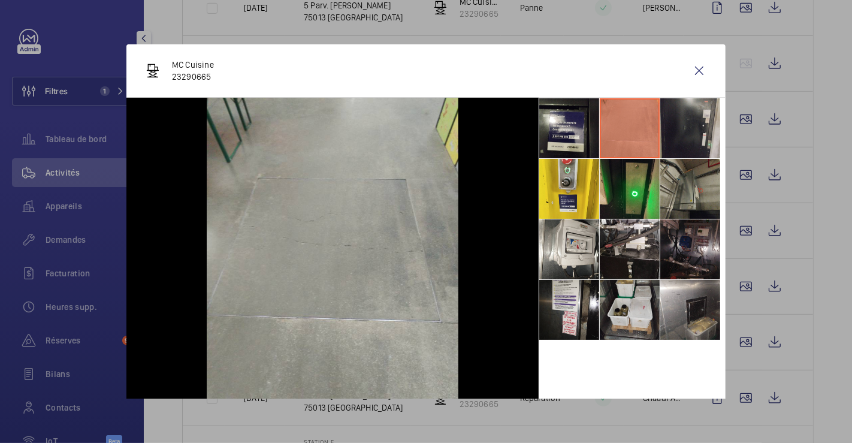
click at [667, 138] on li at bounding box center [690, 128] width 60 height 60
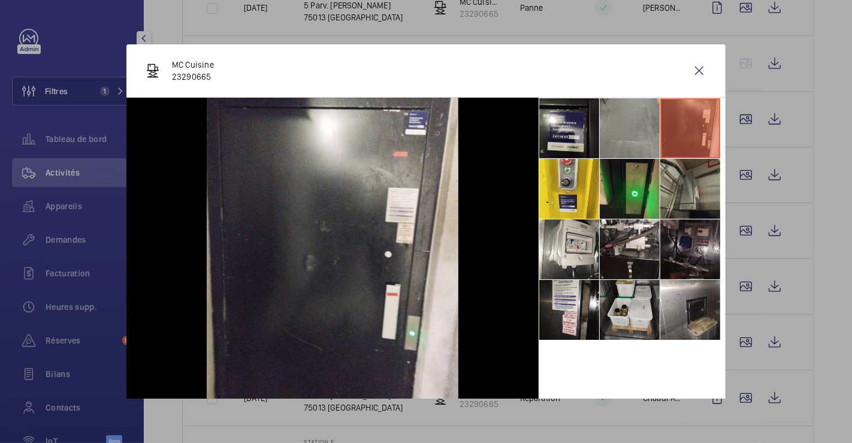
click at [630, 131] on li at bounding box center [629, 128] width 60 height 60
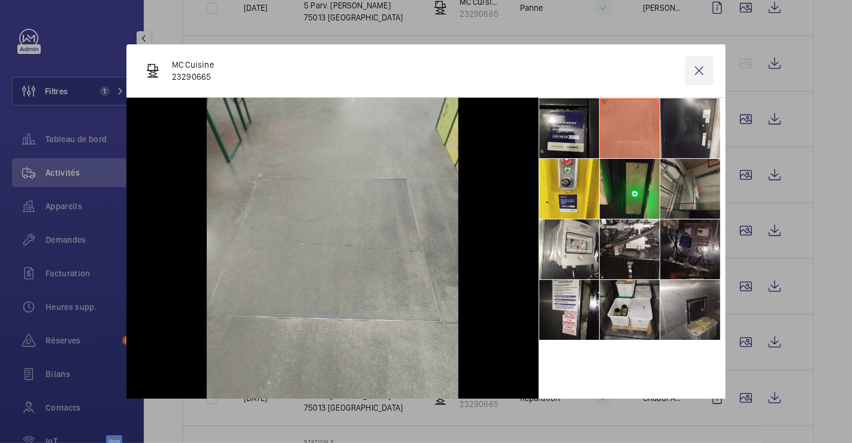
click at [692, 68] on wm-front-icon-button at bounding box center [698, 70] width 29 height 29
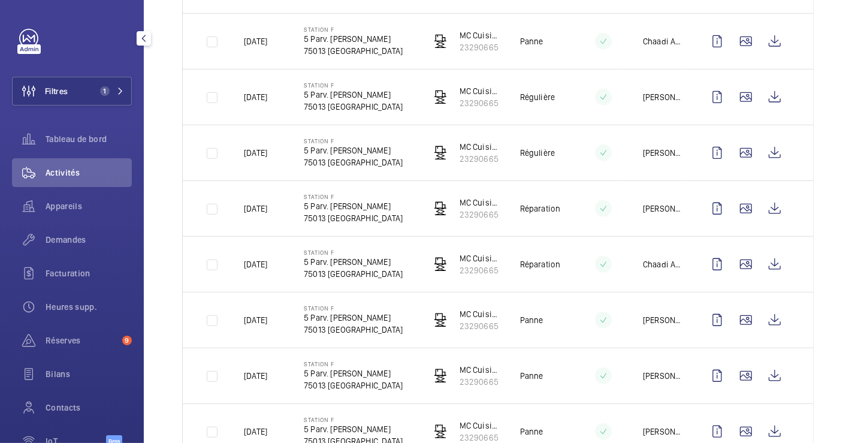
scroll to position [865, 0]
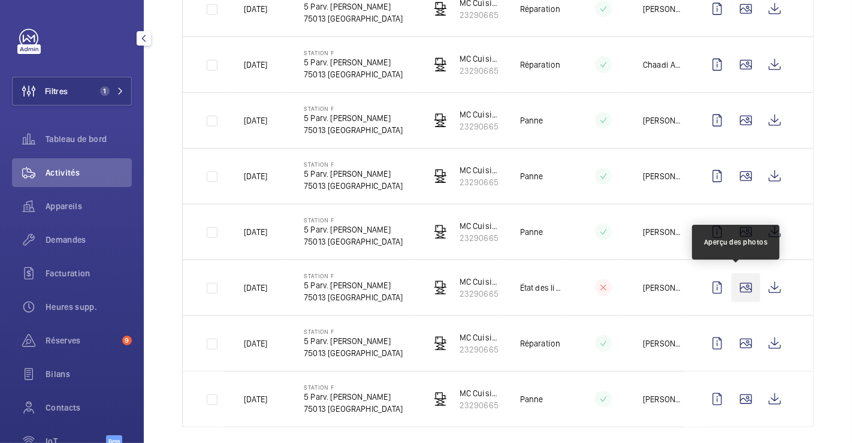
click at [738, 283] on wm-front-icon-button at bounding box center [745, 287] width 29 height 29
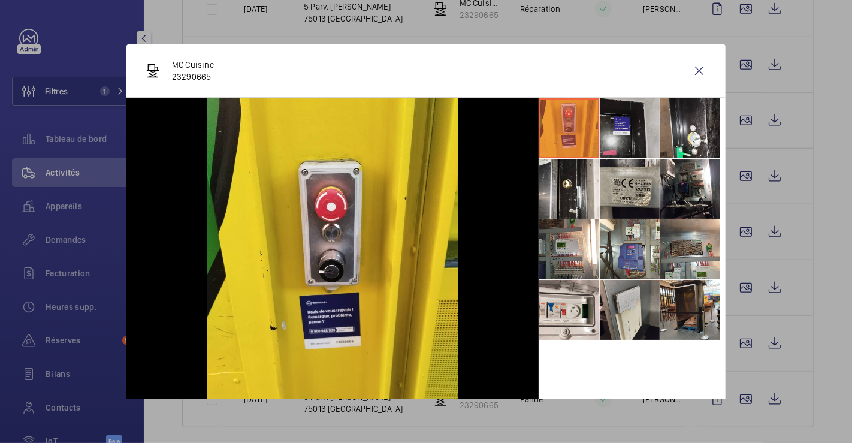
click at [612, 120] on li at bounding box center [629, 128] width 60 height 60
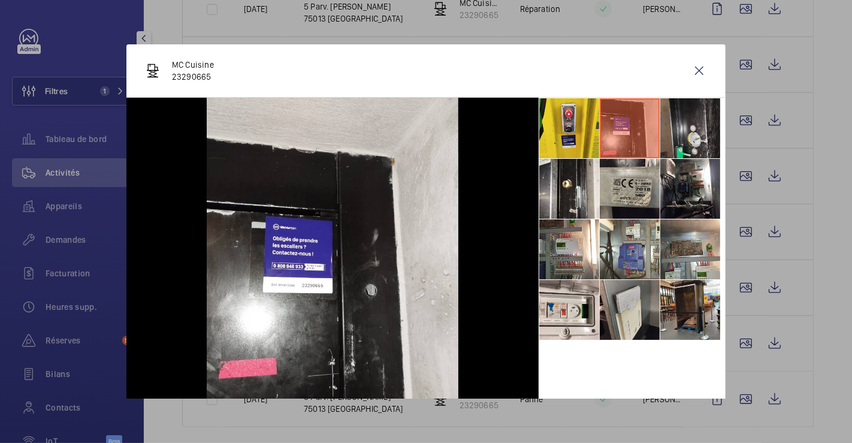
click at [686, 115] on li at bounding box center [690, 128] width 60 height 60
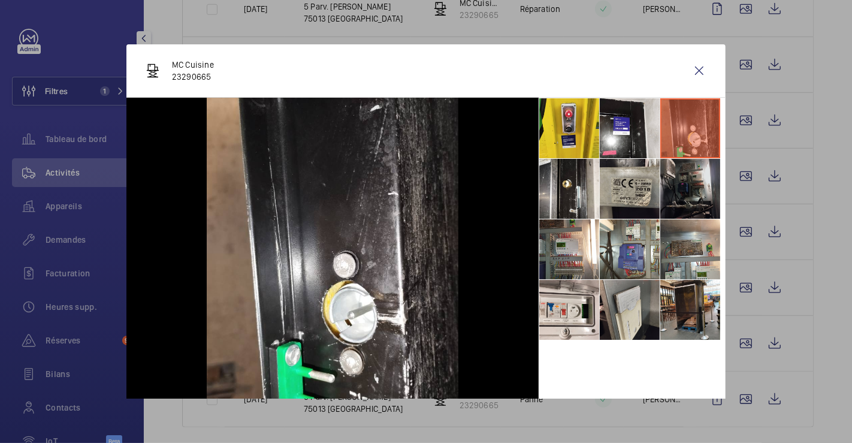
click at [682, 188] on li at bounding box center [690, 189] width 60 height 60
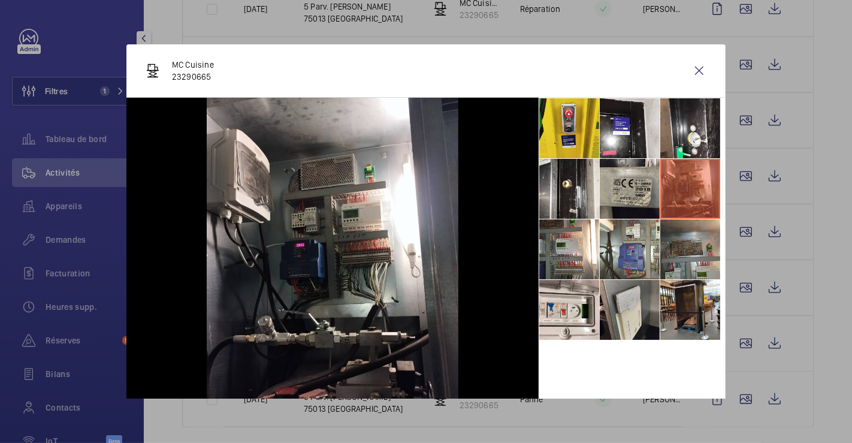
click at [689, 237] on li at bounding box center [690, 249] width 60 height 60
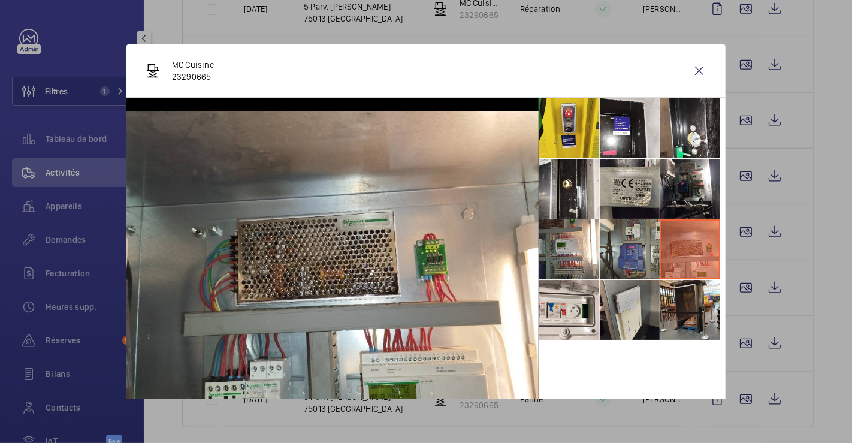
click at [643, 246] on li at bounding box center [629, 249] width 60 height 60
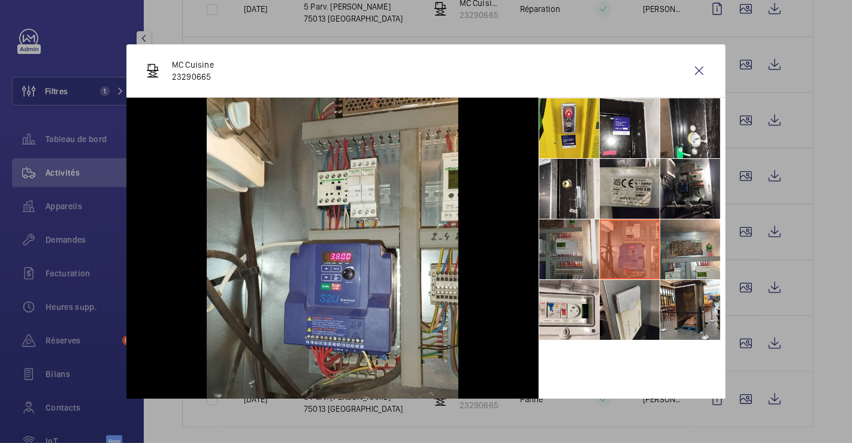
click at [551, 222] on li at bounding box center [569, 249] width 60 height 60
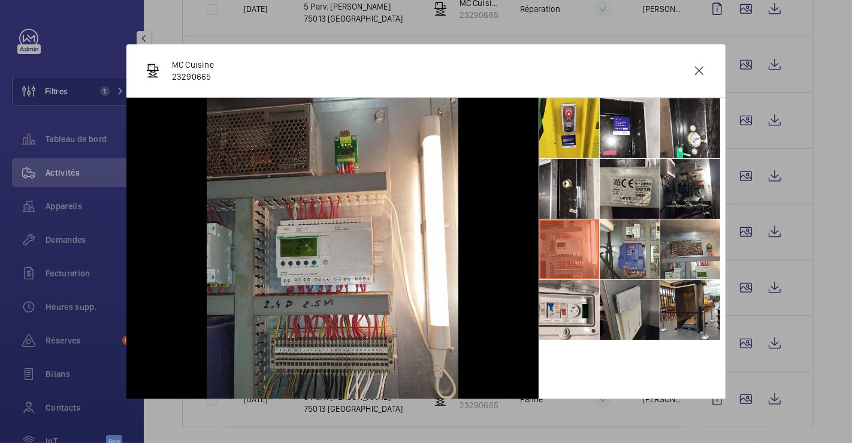
click at [614, 307] on li at bounding box center [629, 310] width 60 height 60
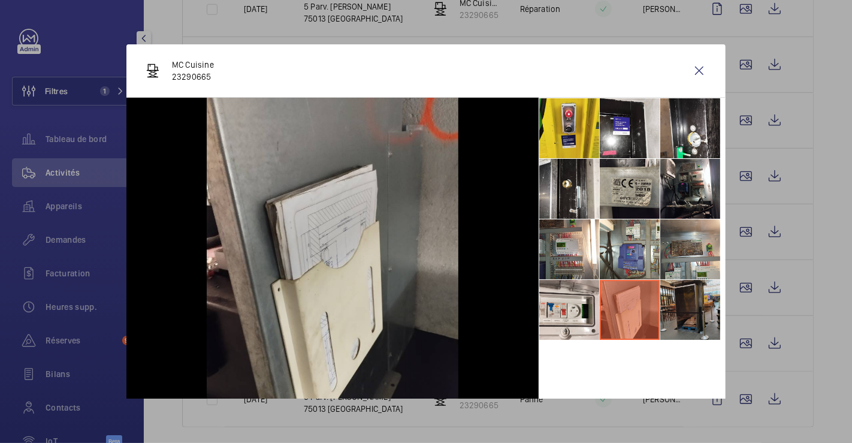
click at [672, 308] on li at bounding box center [690, 310] width 60 height 60
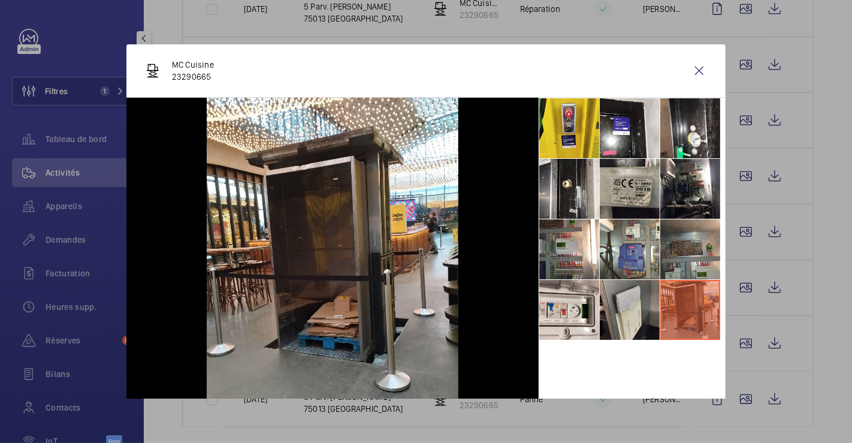
click at [669, 242] on li at bounding box center [690, 249] width 60 height 60
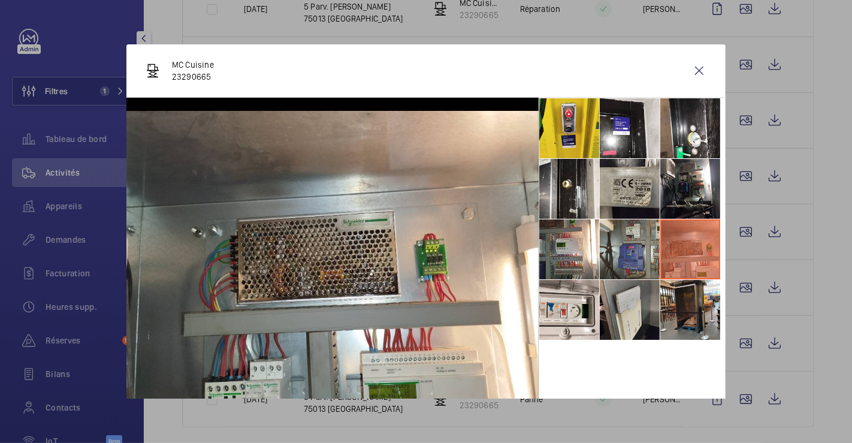
click at [623, 249] on li at bounding box center [629, 249] width 60 height 60
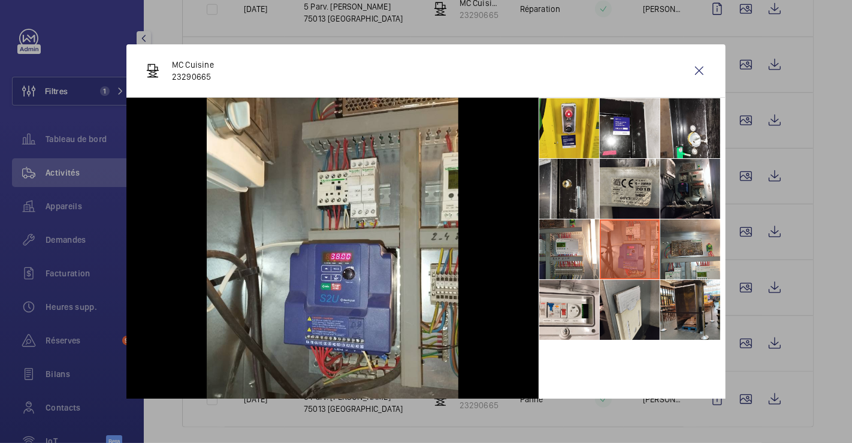
click at [567, 190] on li at bounding box center [569, 189] width 60 height 60
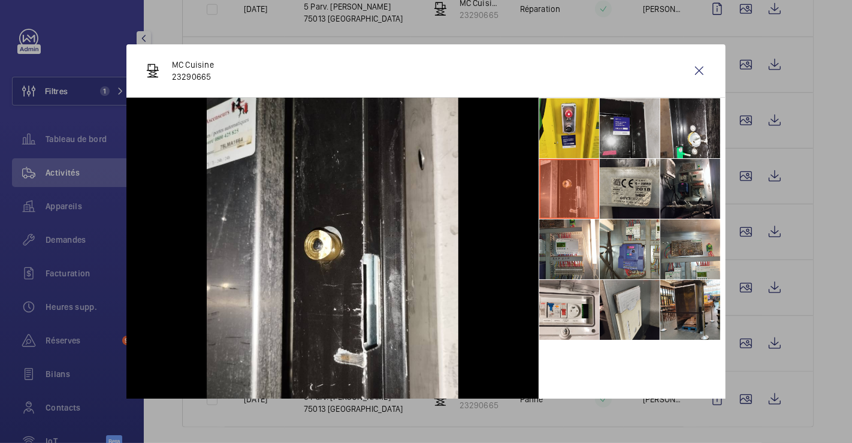
click at [623, 144] on li at bounding box center [629, 128] width 60 height 60
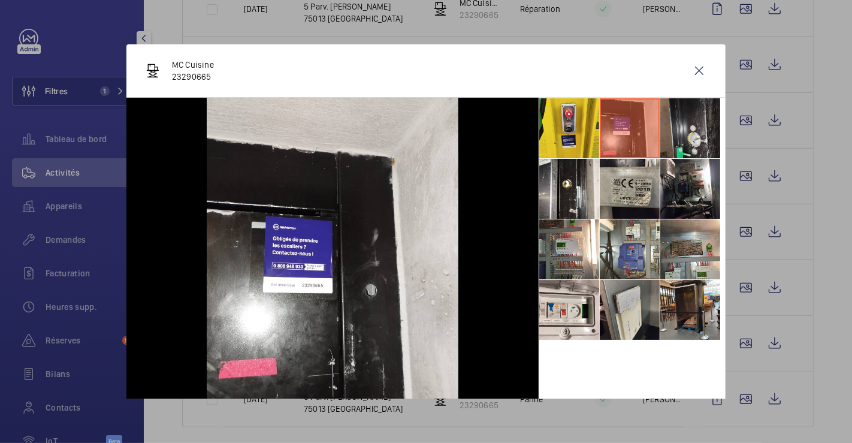
click at [683, 122] on li at bounding box center [690, 128] width 60 height 60
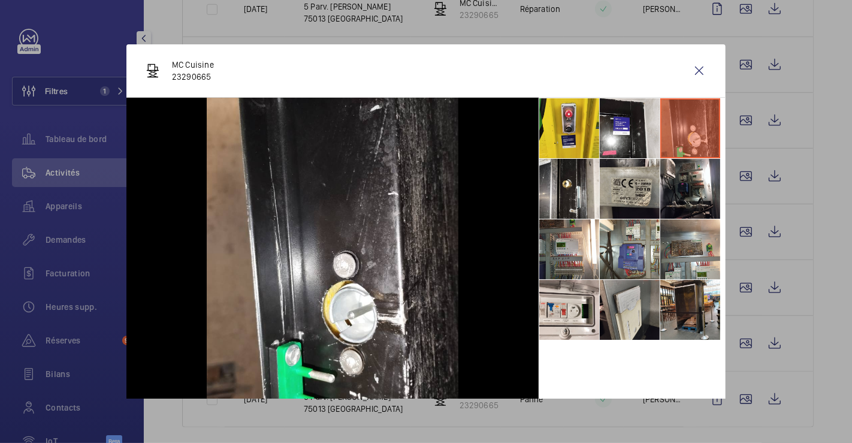
drag, startPoint x: 686, startPoint y: 77, endPoint x: 74, endPoint y: 165, distance: 619.0
click at [686, 76] on wm-front-icon-button at bounding box center [698, 70] width 29 height 29
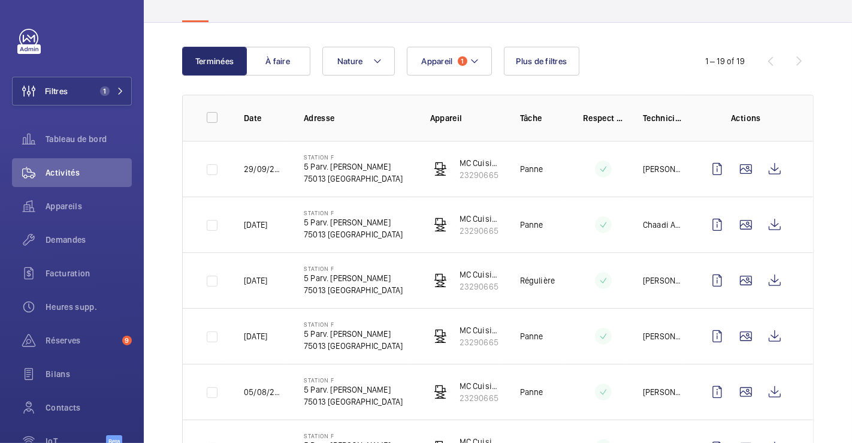
scroll to position [0, 0]
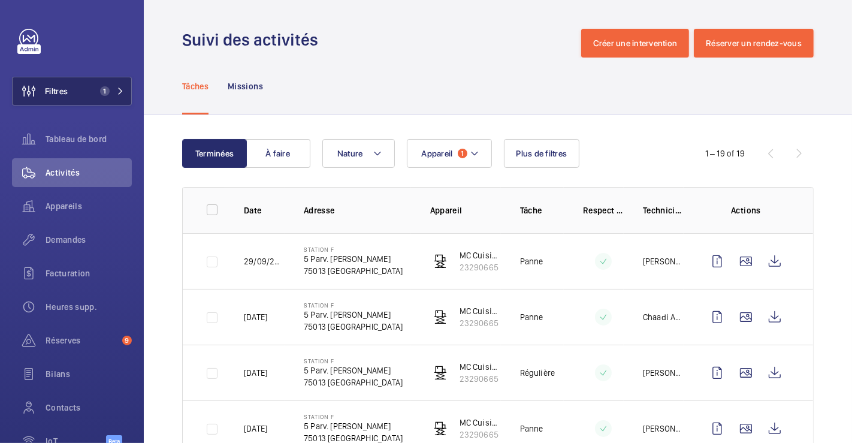
click at [59, 89] on span "Filtres" at bounding box center [56, 91] width 23 height 12
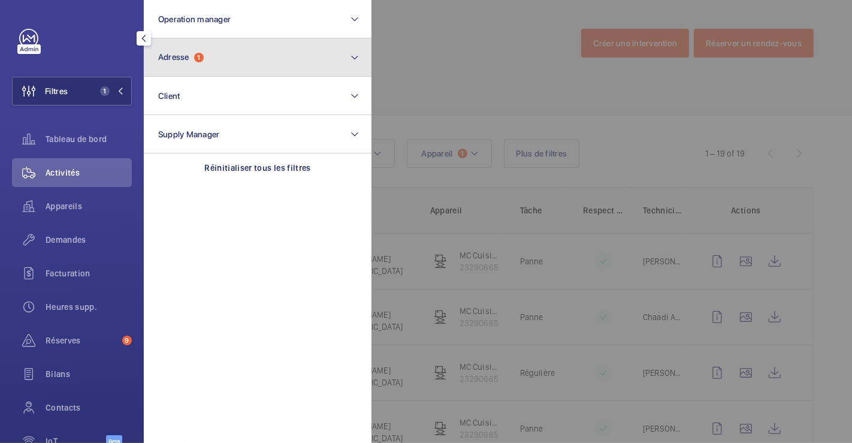
click at [212, 64] on button "Adresse 1" at bounding box center [258, 57] width 228 height 38
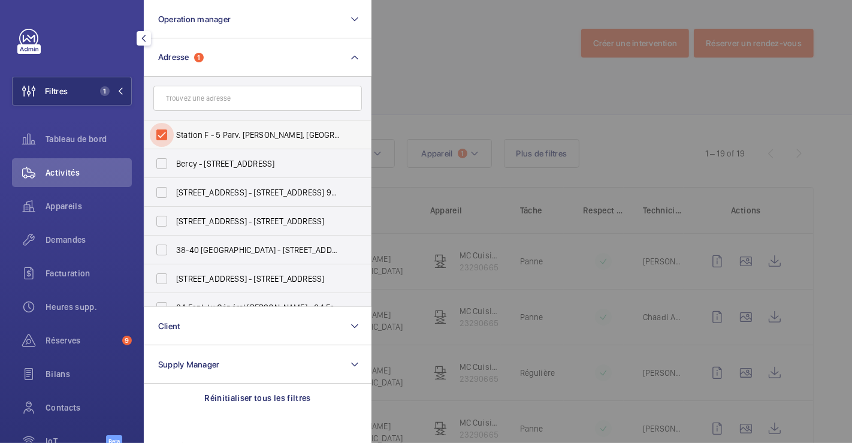
click at [162, 132] on input "Station F - 5 Parv. [PERSON_NAME], [GEOGRAPHIC_DATA] 75013" at bounding box center [162, 135] width 24 height 24
checkbox input "false"
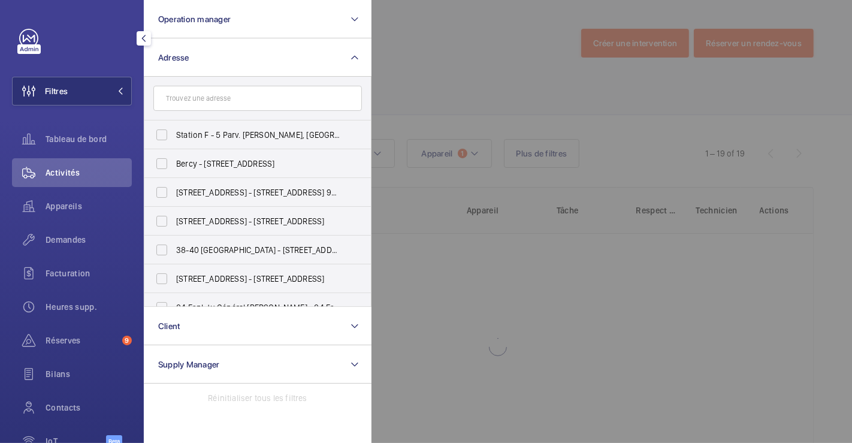
drag, startPoint x: 493, startPoint y: 72, endPoint x: 244, endPoint y: 63, distance: 249.3
click at [493, 71] on div at bounding box center [797, 221] width 852 height 443
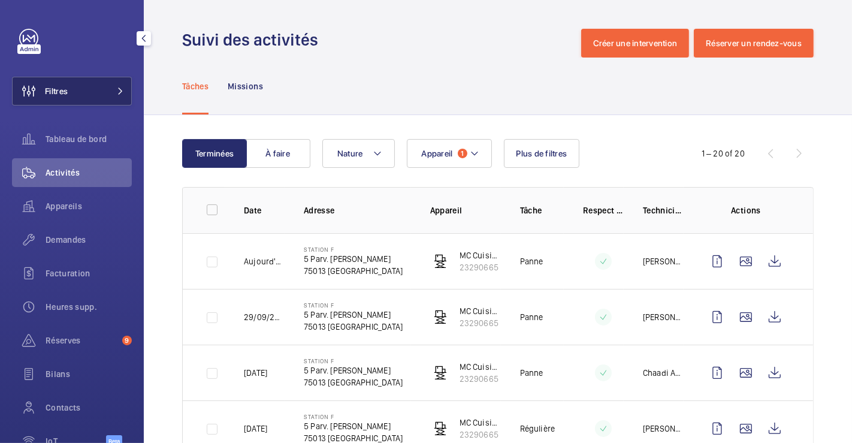
click at [75, 96] on button "Filtres" at bounding box center [72, 91] width 120 height 29
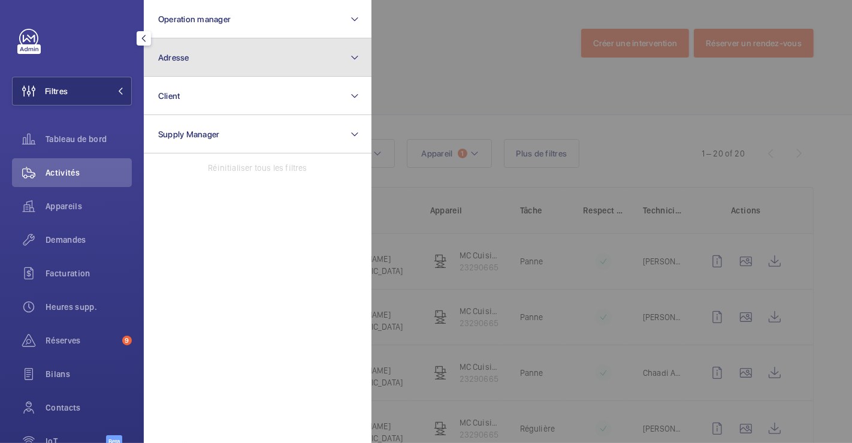
click at [222, 60] on button "Adresse" at bounding box center [258, 57] width 228 height 38
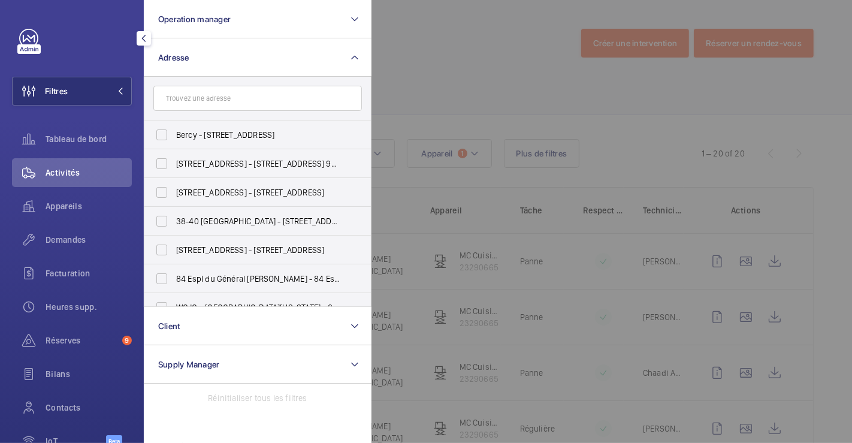
click at [206, 106] on input "text" at bounding box center [257, 98] width 208 height 25
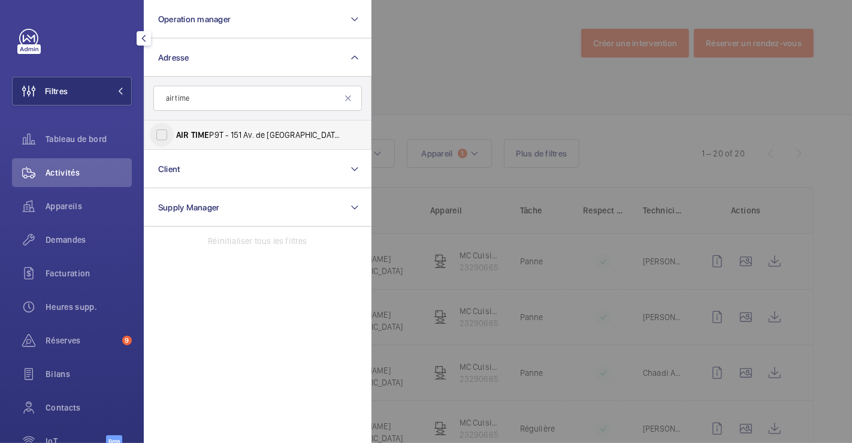
type input "air time"
click at [167, 135] on input "AIR TIME P9T - 151 Av. de [GEOGRAPHIC_DATA], [GEOGRAPHIC_DATA] 75013" at bounding box center [162, 135] width 24 height 24
checkbox input "true"
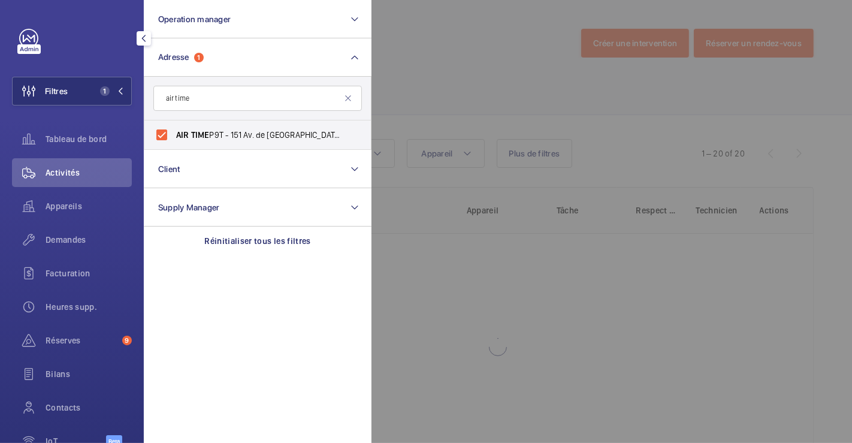
click at [431, 66] on div at bounding box center [797, 221] width 852 height 443
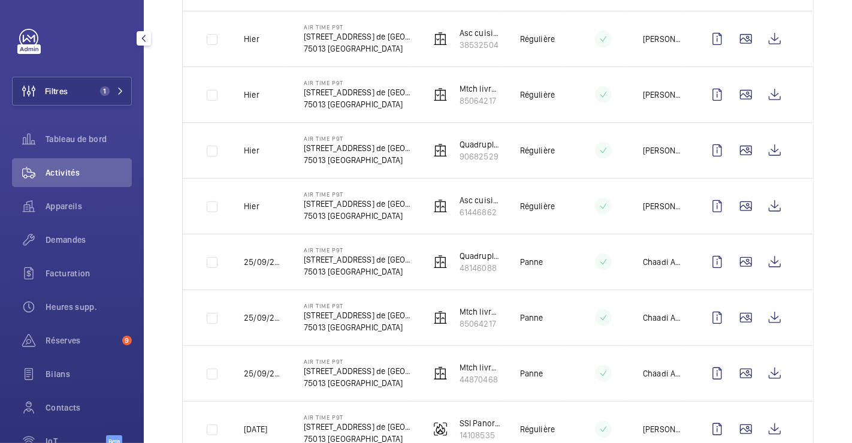
scroll to position [599, 0]
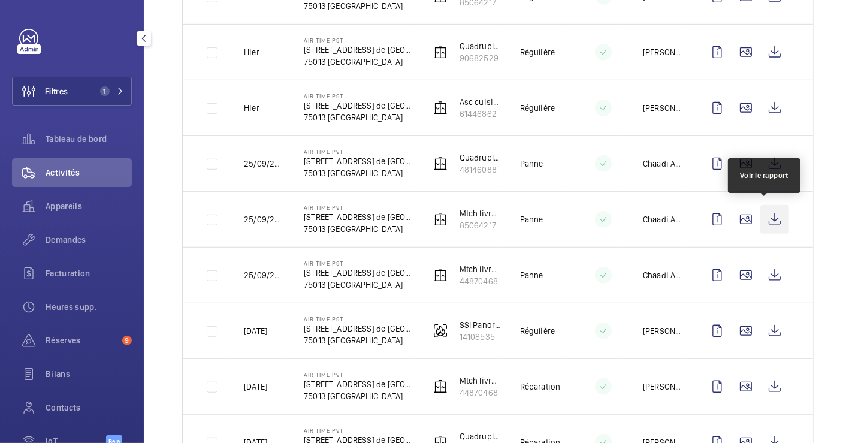
click at [763, 217] on wm-front-icon-button at bounding box center [774, 219] width 29 height 29
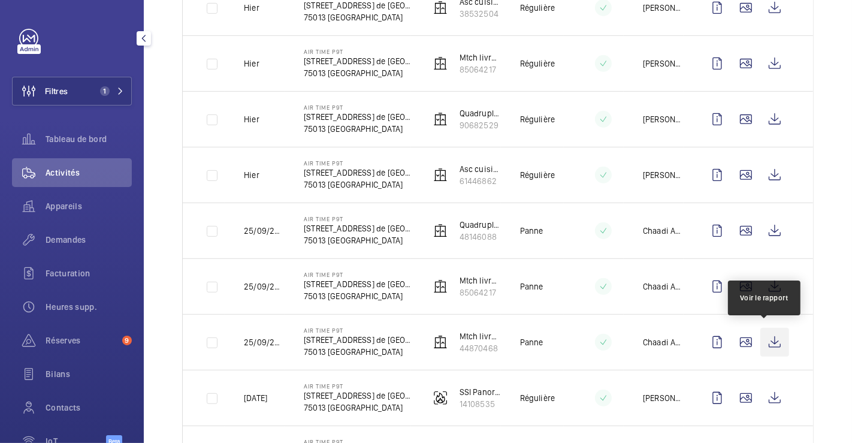
click at [761, 340] on wm-front-icon-button at bounding box center [774, 342] width 29 height 29
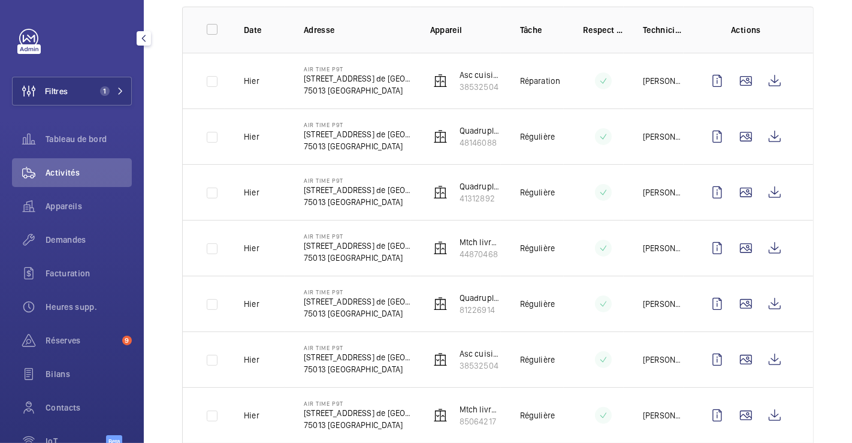
scroll to position [0, 0]
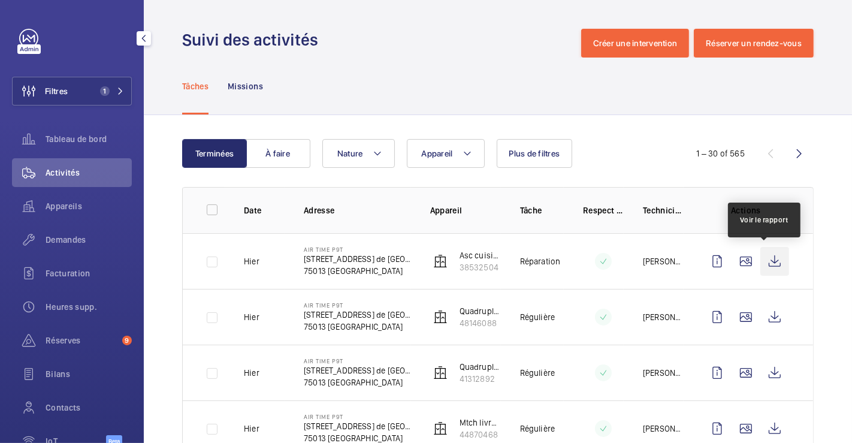
click at [770, 256] on wm-front-icon-button at bounding box center [774, 261] width 29 height 29
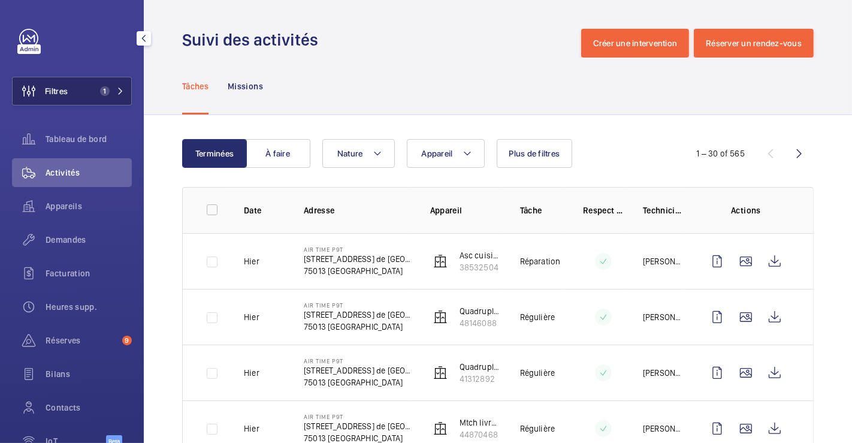
click at [78, 92] on button "Filtres 1" at bounding box center [72, 91] width 120 height 29
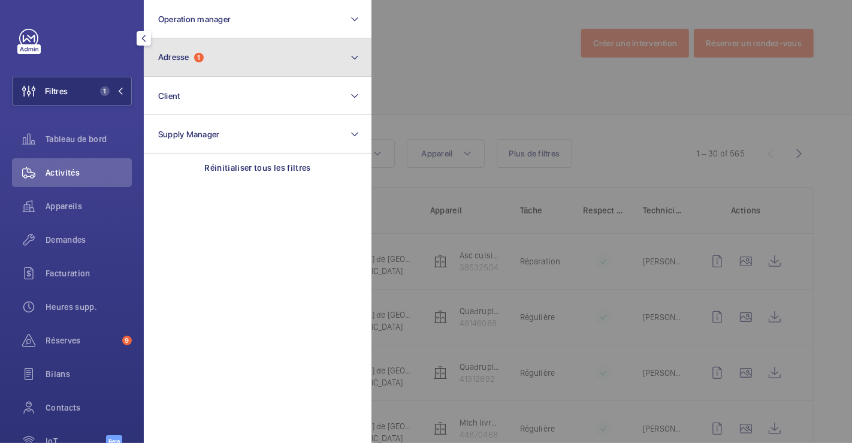
click at [256, 62] on button "Adresse 1" at bounding box center [258, 57] width 228 height 38
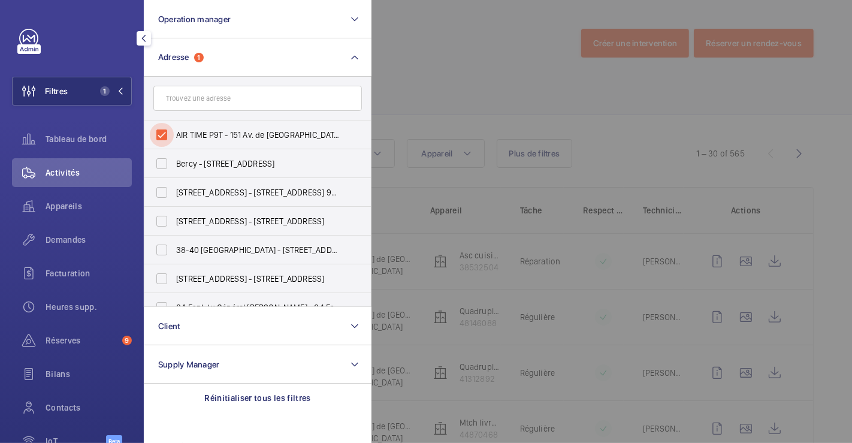
drag, startPoint x: 169, startPoint y: 129, endPoint x: 338, endPoint y: 84, distance: 174.9
click at [171, 129] on input "AIR TIME P9T - 151 Av. de [GEOGRAPHIC_DATA], [GEOGRAPHIC_DATA] 75013" at bounding box center [162, 135] width 24 height 24
checkbox input "false"
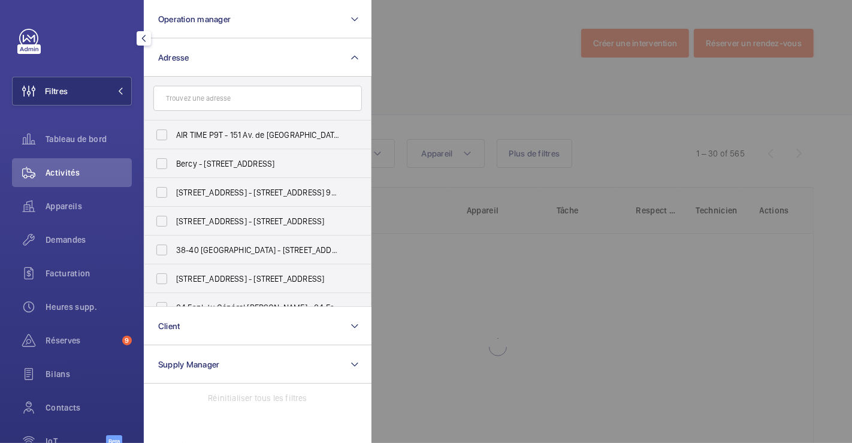
drag, startPoint x: 434, startPoint y: 54, endPoint x: 217, endPoint y: 79, distance: 218.2
click at [434, 54] on div at bounding box center [797, 221] width 852 height 443
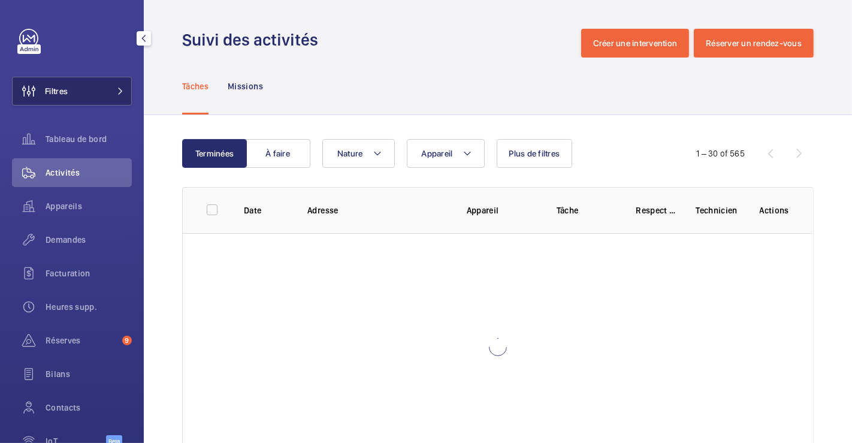
click at [65, 89] on span "Filtres" at bounding box center [56, 91] width 23 height 12
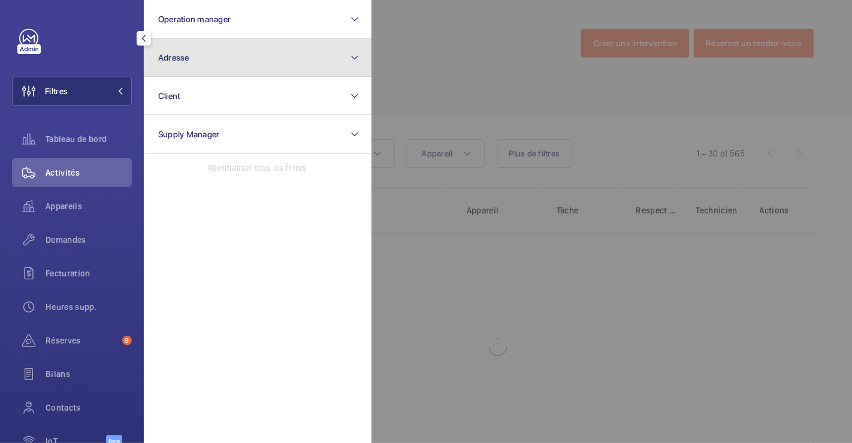
click at [199, 52] on button "Adresse" at bounding box center [258, 57] width 228 height 38
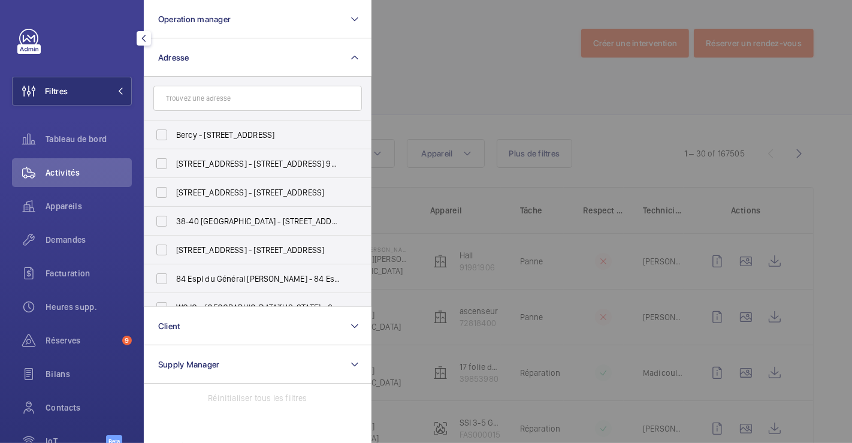
click at [190, 96] on input "text" at bounding box center [257, 98] width 208 height 25
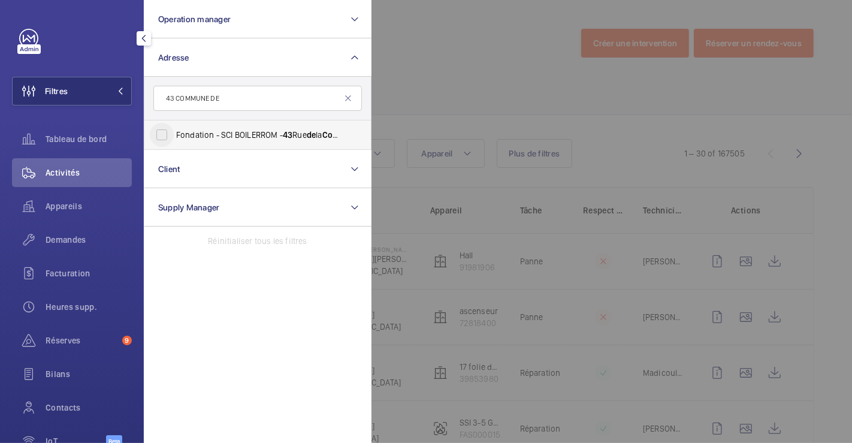
type input "43 COMMUNE DE"
click at [160, 132] on input "Fondation - SCI BOILERROM - [STREET_ADDRESS]" at bounding box center [162, 135] width 24 height 24
checkbox input "true"
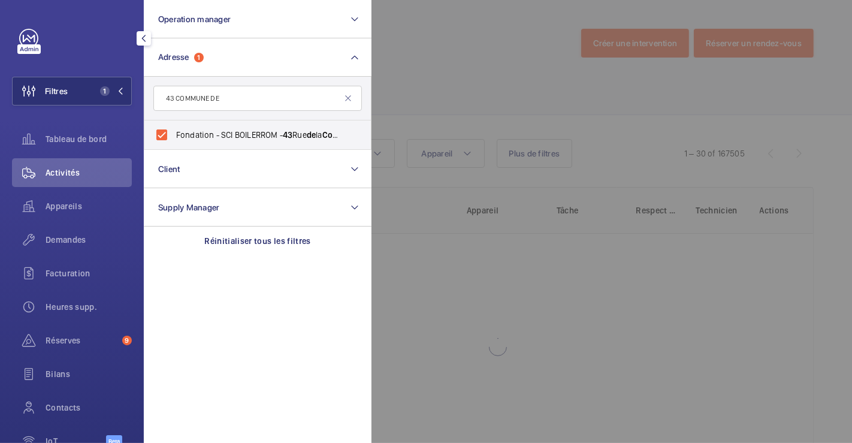
click at [411, 59] on div at bounding box center [797, 221] width 852 height 443
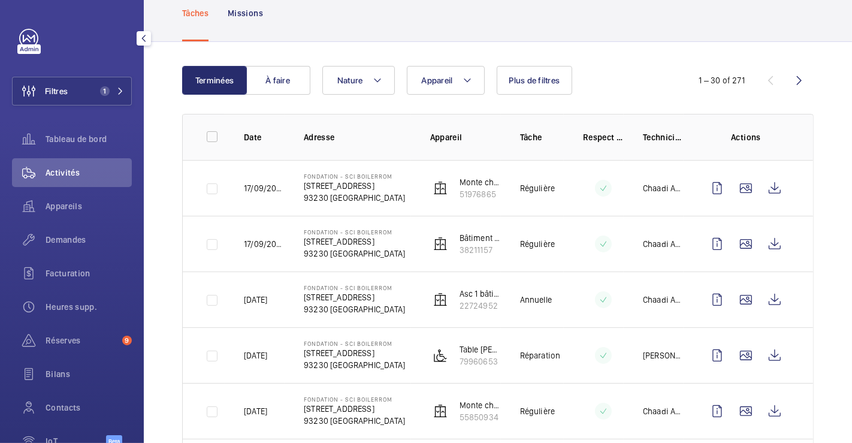
scroll to position [133, 0]
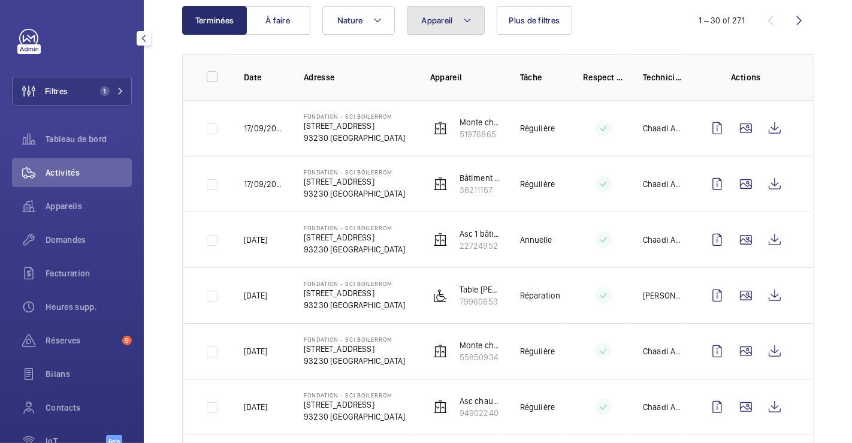
click at [465, 21] on mat-icon at bounding box center [467, 20] width 10 height 14
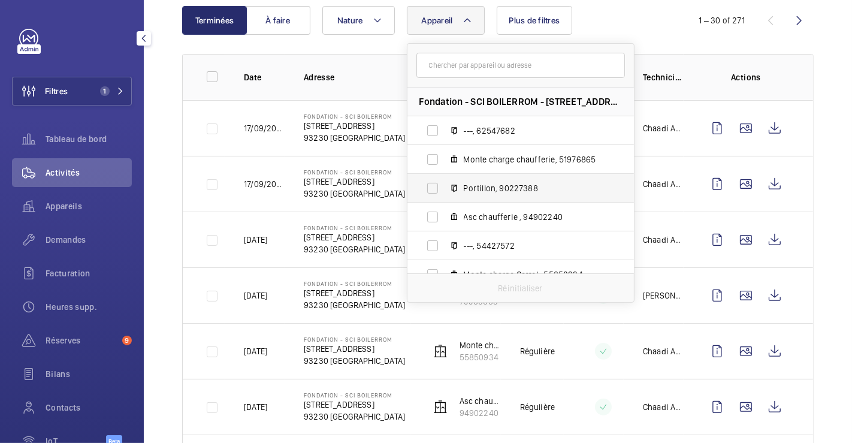
scroll to position [66, 0]
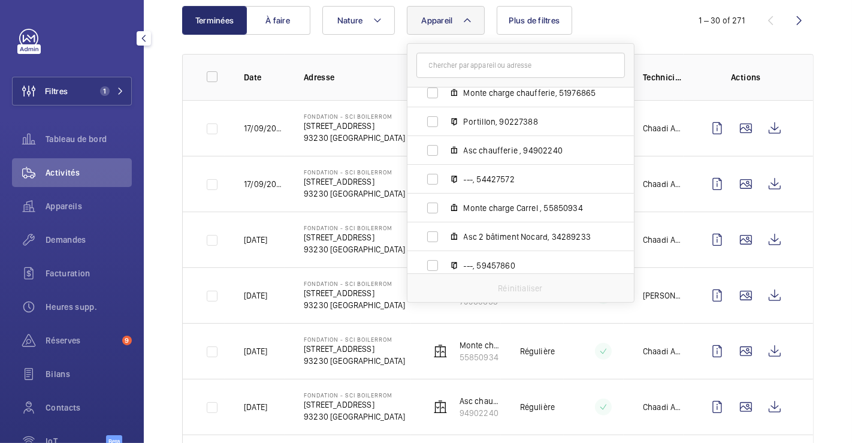
click at [640, 18] on div "Appareil Fondation - SCI BOILERROM - [STREET_ADDRESS] ---, 62547682 Monte charg…" at bounding box center [495, 20] width 347 height 29
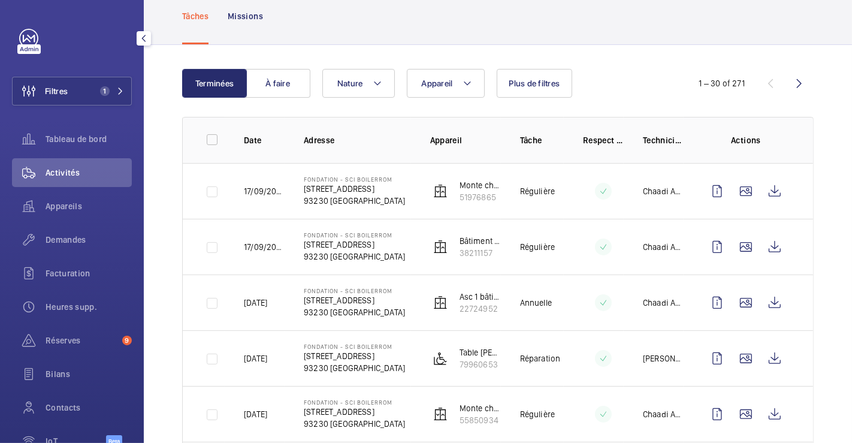
scroll to position [0, 0]
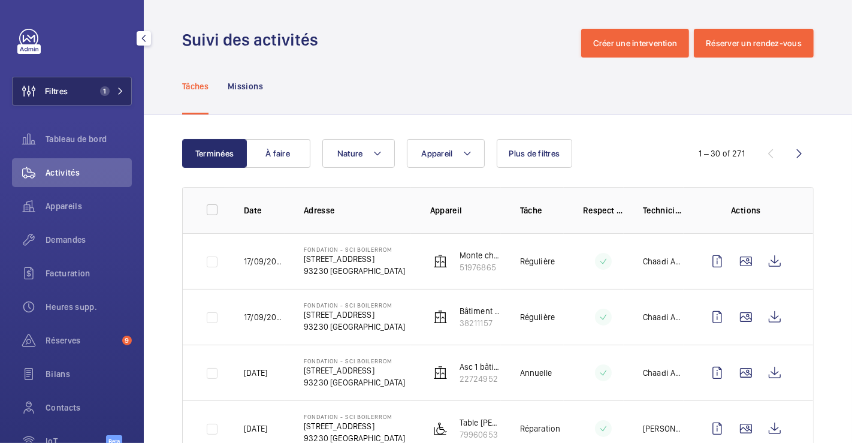
click at [87, 94] on button "Filtres 1" at bounding box center [72, 91] width 120 height 29
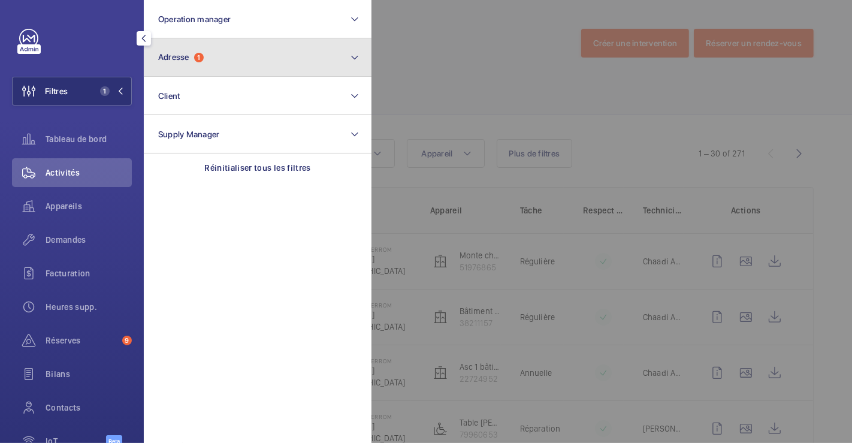
click at [261, 68] on button "Adresse 1" at bounding box center [258, 57] width 228 height 38
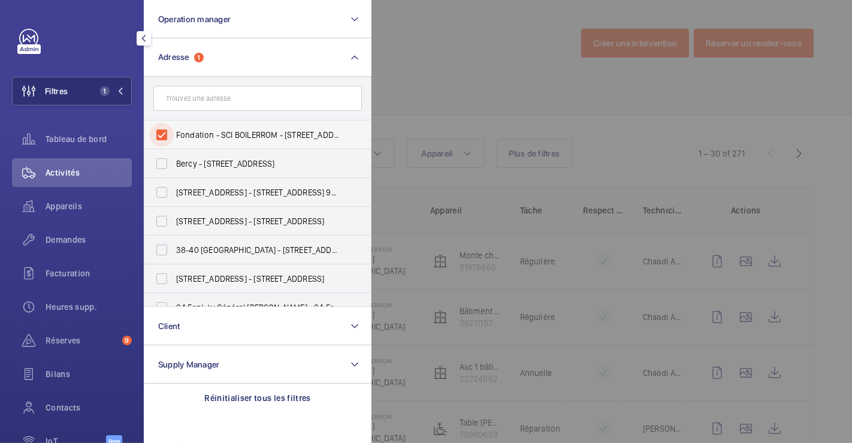
click at [166, 136] on input "Fondation - SCI BOILERROM - [STREET_ADDRESS]" at bounding box center [162, 135] width 24 height 24
checkbox input "false"
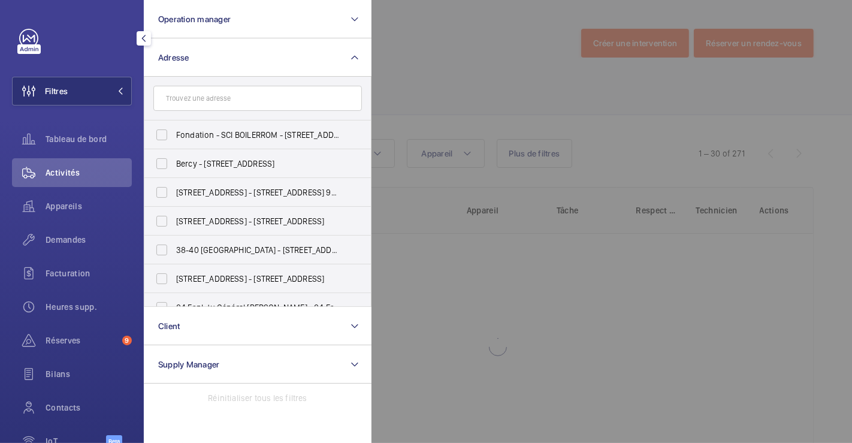
click at [468, 44] on div at bounding box center [797, 221] width 852 height 443
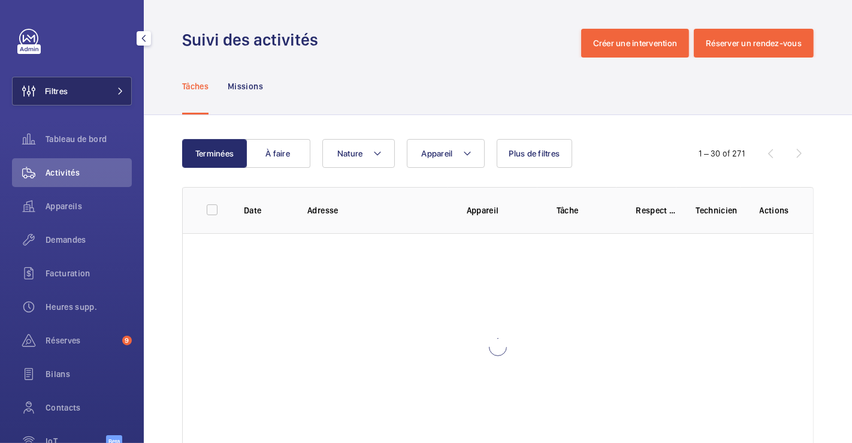
click at [72, 90] on button "Filtres" at bounding box center [72, 91] width 120 height 29
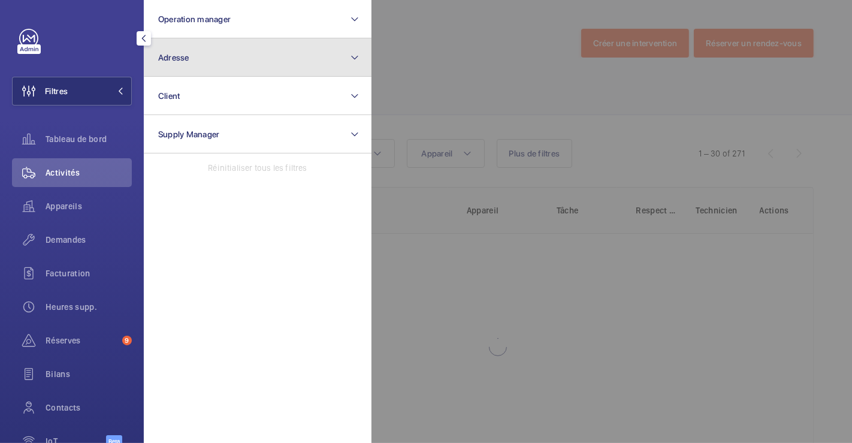
click at [217, 64] on button "Adresse" at bounding box center [258, 57] width 228 height 38
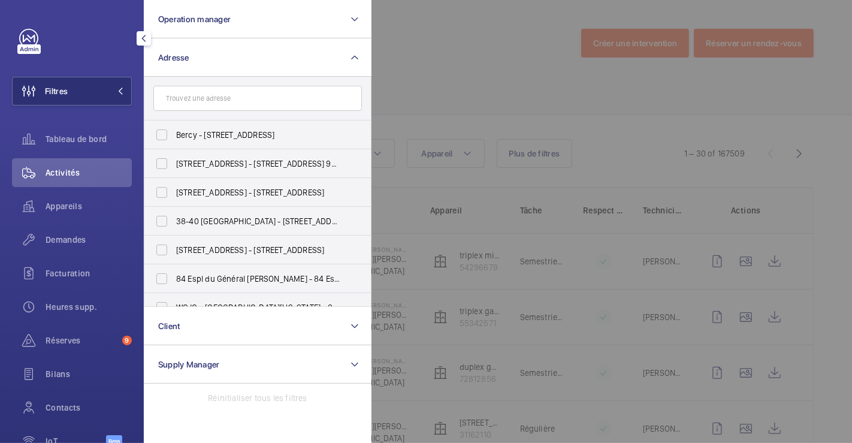
click at [218, 101] on input "text" at bounding box center [257, 98] width 208 height 25
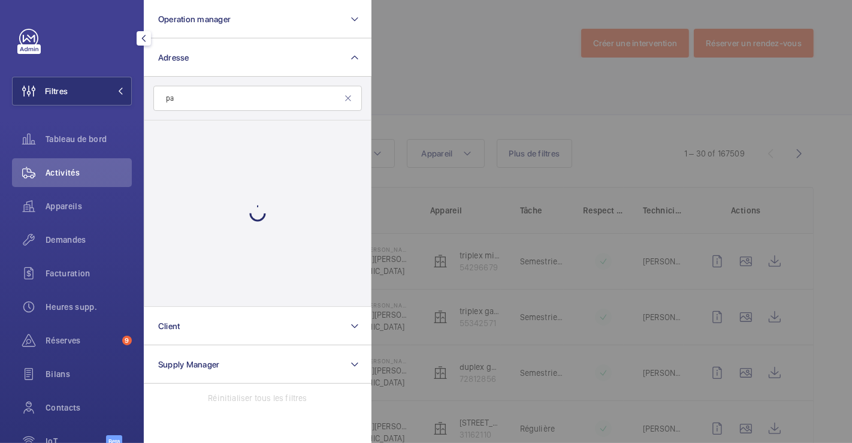
type input "p"
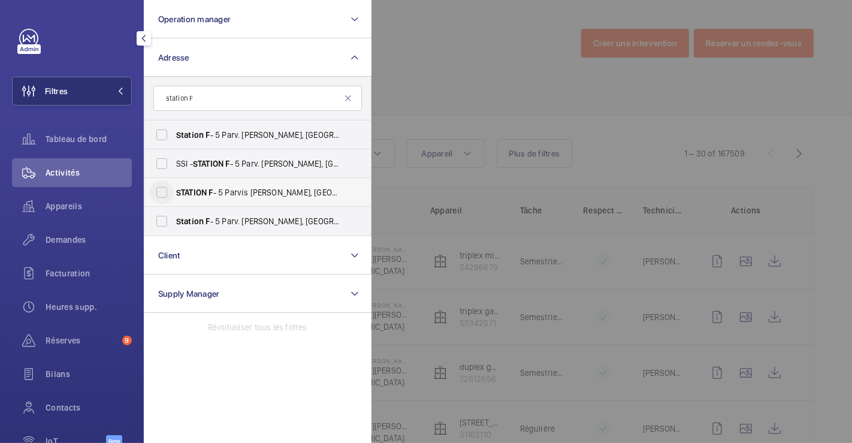
type input "station F"
click at [160, 187] on input "STATION F - 5 Parvis [PERSON_NAME][GEOGRAPHIC_DATA]" at bounding box center [162, 192] width 24 height 24
checkbox input "true"
click at [477, 79] on div at bounding box center [797, 221] width 852 height 443
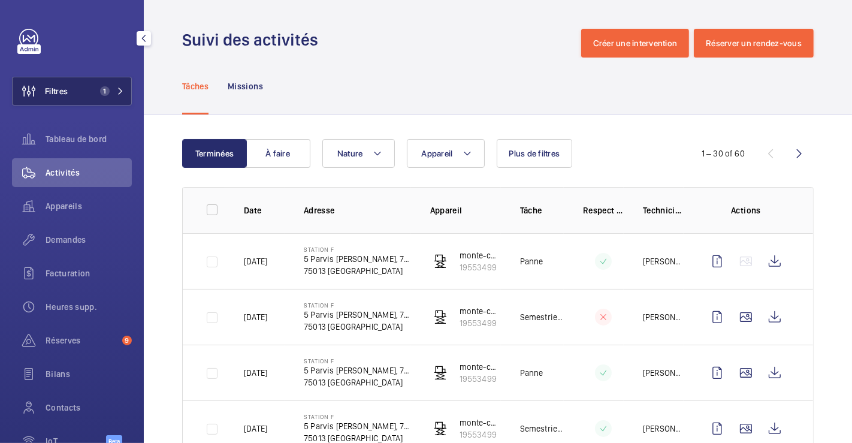
click at [78, 90] on button "Filtres 1" at bounding box center [72, 91] width 120 height 29
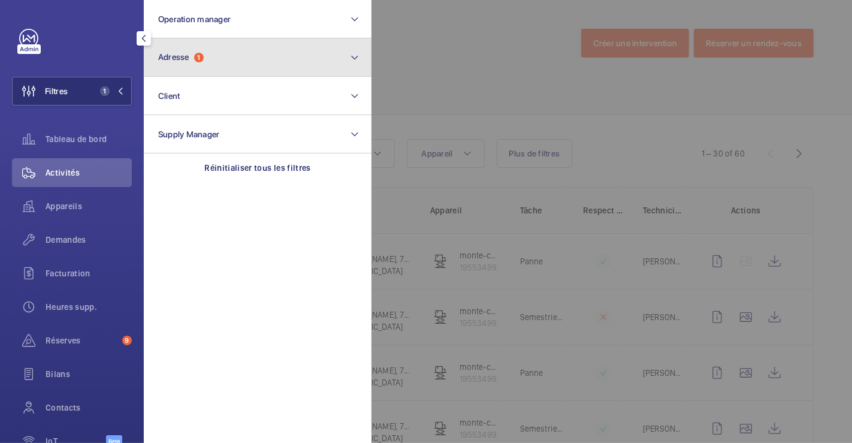
click at [201, 60] on span "1" at bounding box center [199, 58] width 10 height 10
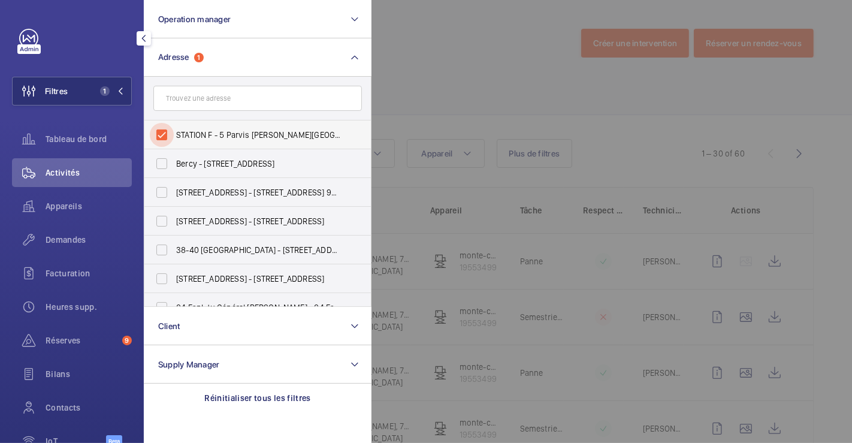
click at [161, 135] on input "STATION F - 5 Parvis [PERSON_NAME][GEOGRAPHIC_DATA]" at bounding box center [162, 135] width 24 height 24
checkbox input "false"
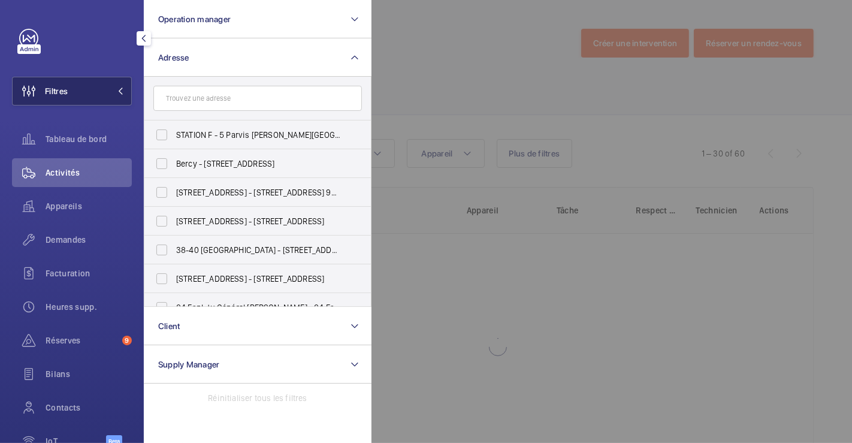
click at [62, 96] on span "Filtres" at bounding box center [56, 91] width 23 height 12
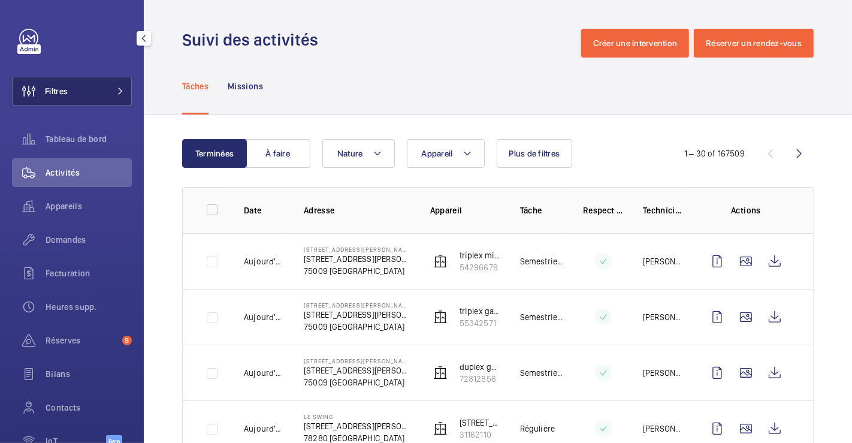
click at [97, 89] on button "Filtres" at bounding box center [72, 91] width 120 height 29
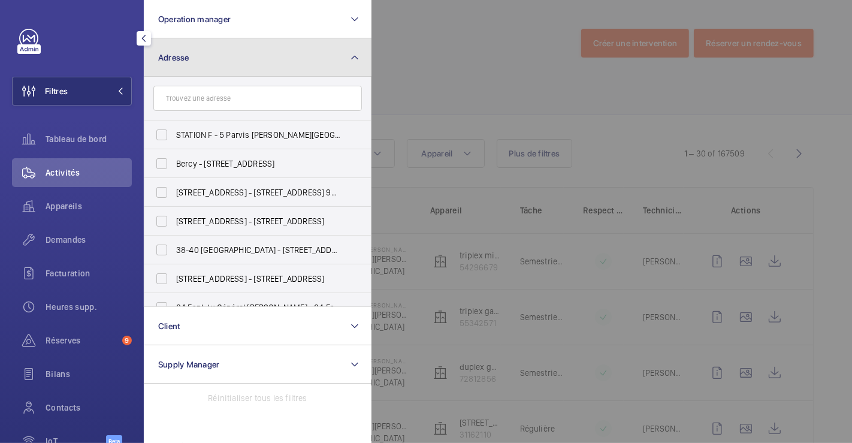
click at [225, 64] on button "Adresse" at bounding box center [258, 57] width 228 height 38
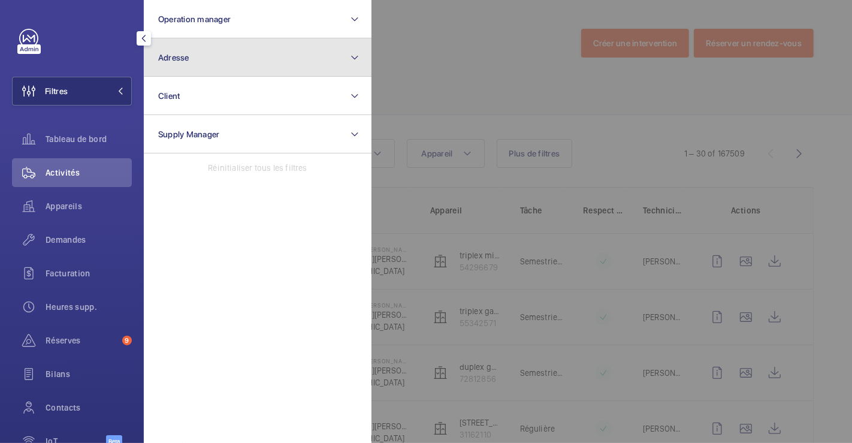
click at [225, 64] on button "Adresse" at bounding box center [258, 57] width 228 height 38
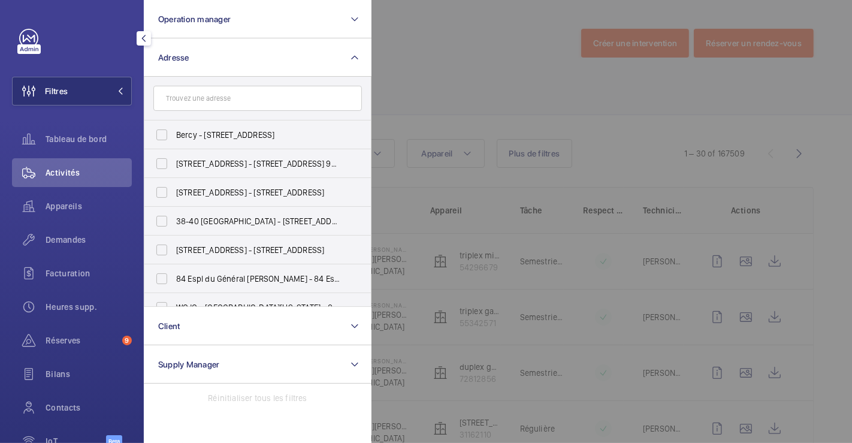
click at [223, 98] on input "text" at bounding box center [257, 98] width 208 height 25
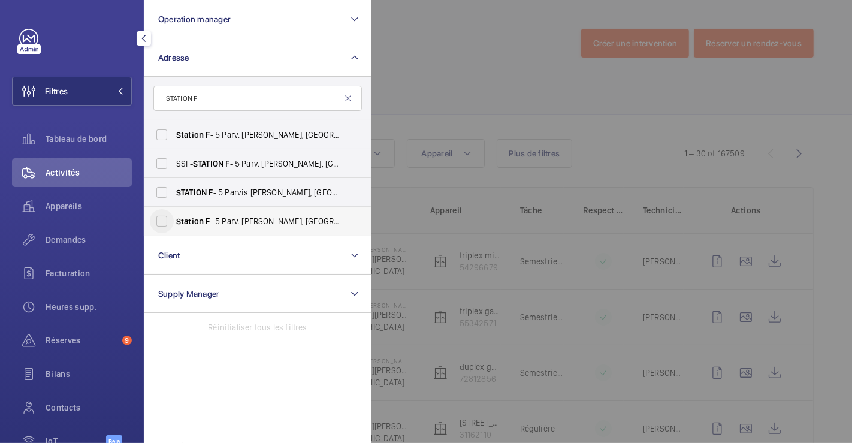
type input "STATION F"
click at [162, 220] on input "Station F - 5 Parv. [PERSON_NAME], [GEOGRAPHIC_DATA] 75013" at bounding box center [162, 221] width 24 height 24
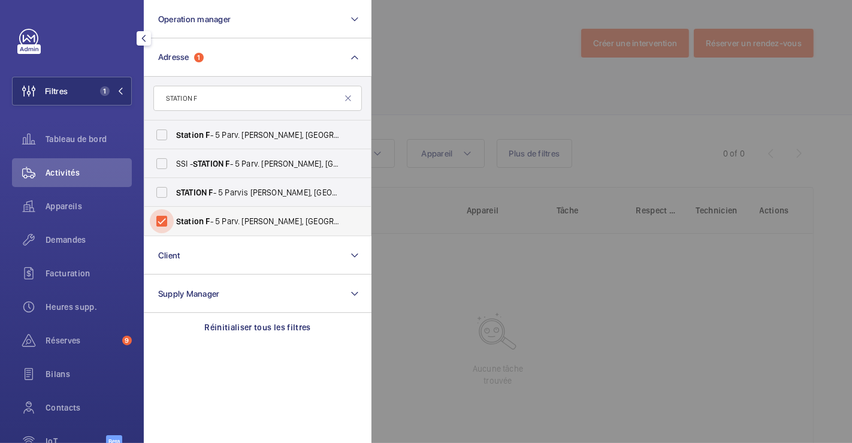
click at [162, 222] on input "Station F - 5 Parv. [PERSON_NAME], [GEOGRAPHIC_DATA] 75013" at bounding box center [162, 221] width 24 height 24
checkbox input "false"
click at [159, 132] on input "Station F - 5 Parv. [PERSON_NAME], [GEOGRAPHIC_DATA] 75013" at bounding box center [162, 135] width 24 height 24
checkbox input "true"
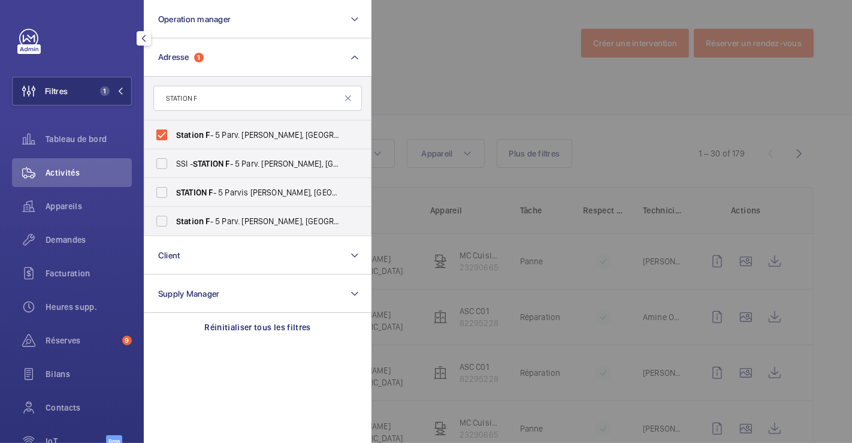
click at [404, 55] on div at bounding box center [797, 221] width 852 height 443
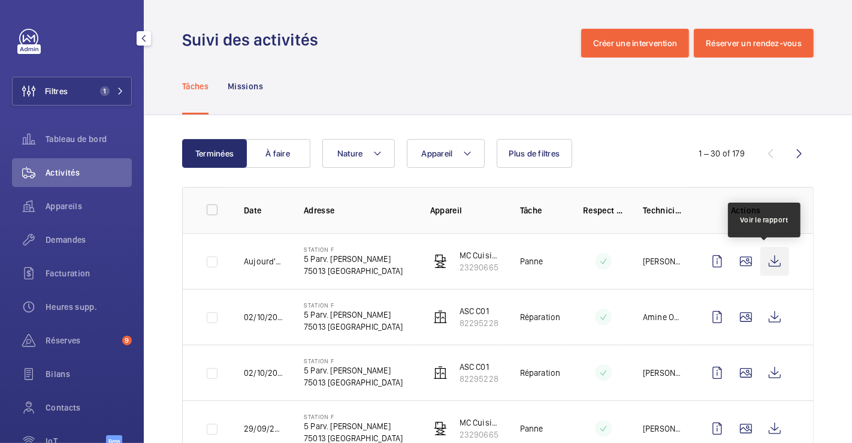
click at [765, 264] on wm-front-icon-button at bounding box center [774, 261] width 29 height 29
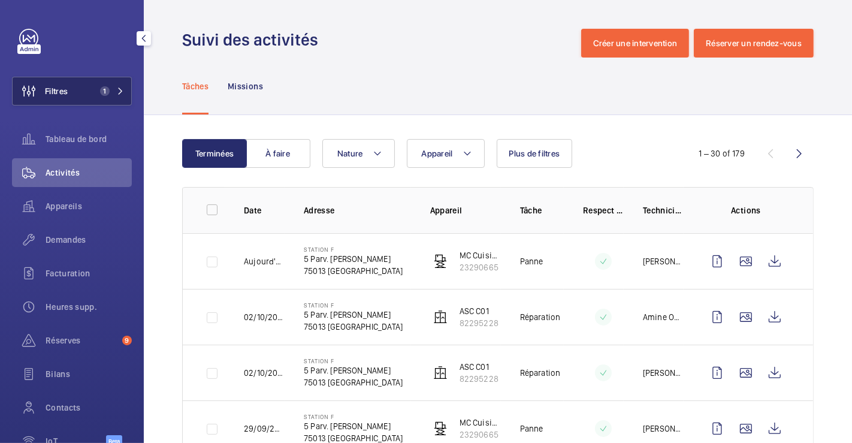
click at [65, 96] on span "Filtres" at bounding box center [56, 91] width 23 height 12
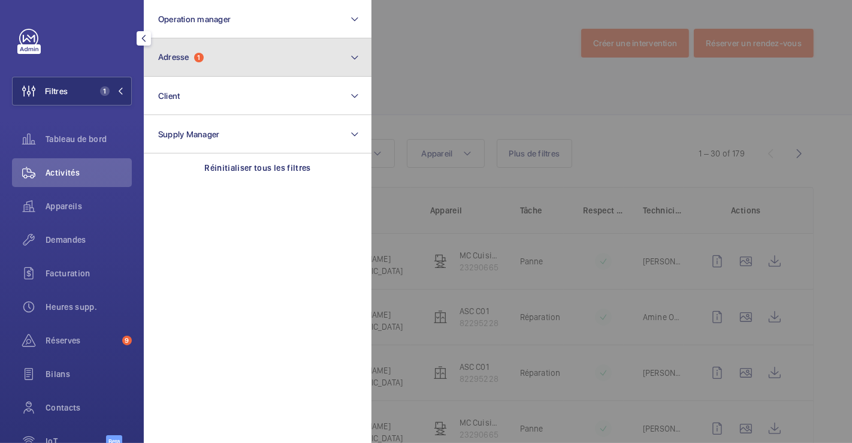
click at [212, 65] on button "Adresse 1" at bounding box center [258, 57] width 228 height 38
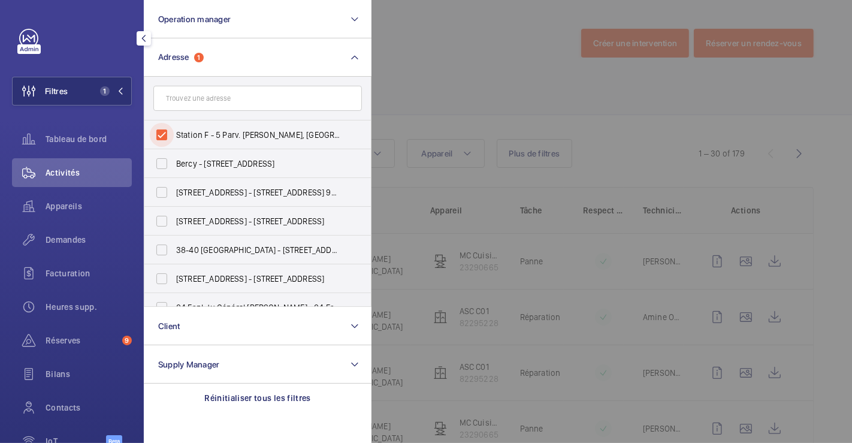
click at [159, 137] on input "Station F - 5 Parv. [PERSON_NAME], [GEOGRAPHIC_DATA] 75013" at bounding box center [162, 135] width 24 height 24
checkbox input "false"
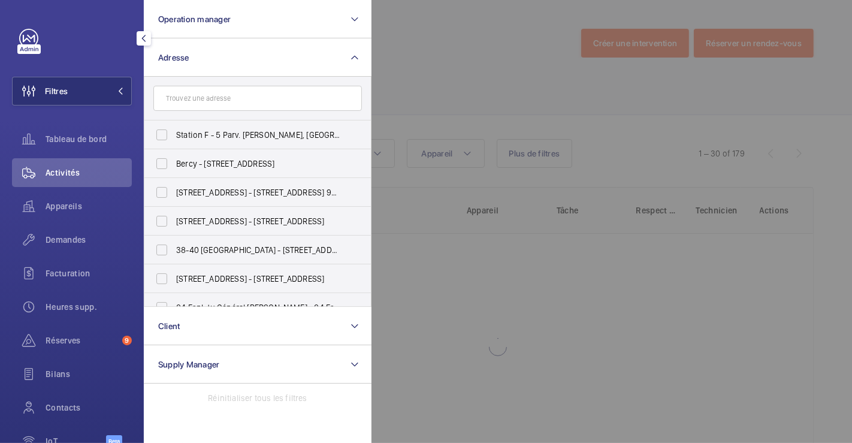
click at [454, 59] on div at bounding box center [797, 221] width 852 height 443
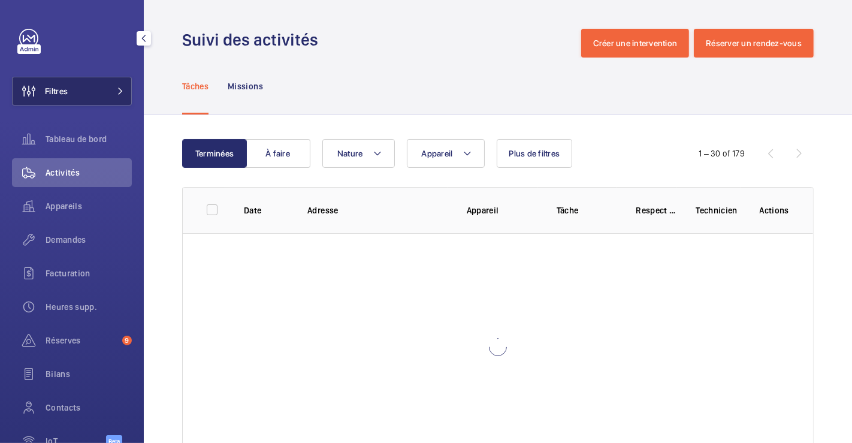
click at [72, 87] on button "Filtres" at bounding box center [72, 91] width 120 height 29
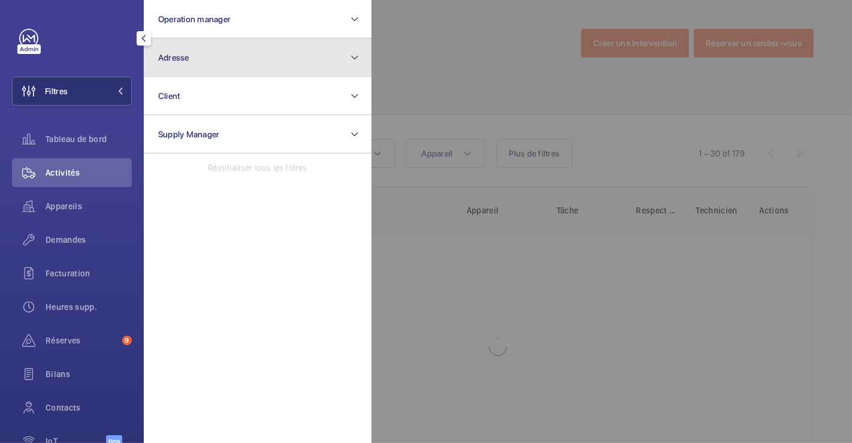
click at [198, 53] on button "Adresse" at bounding box center [258, 57] width 228 height 38
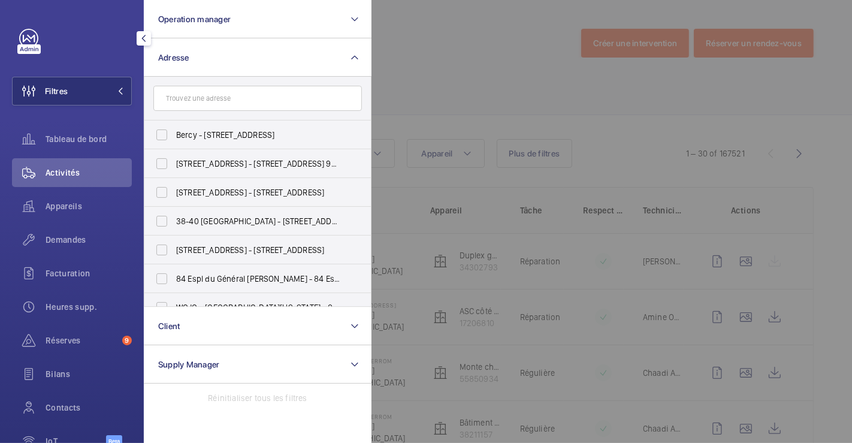
click at [204, 95] on input "text" at bounding box center [257, 98] width 208 height 25
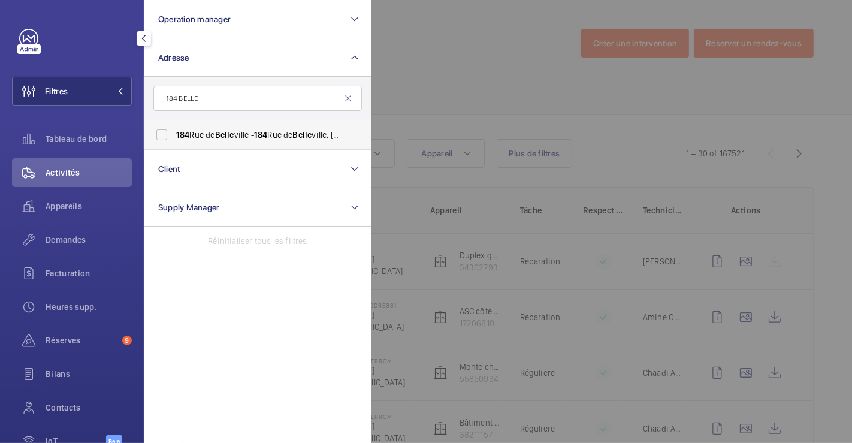
type input "184 BELLE"
click at [157, 134] on input "[STREET_ADDRESS][GEOGRAPHIC_DATA] - [STREET_ADDRESS]" at bounding box center [162, 135] width 24 height 24
checkbox input "true"
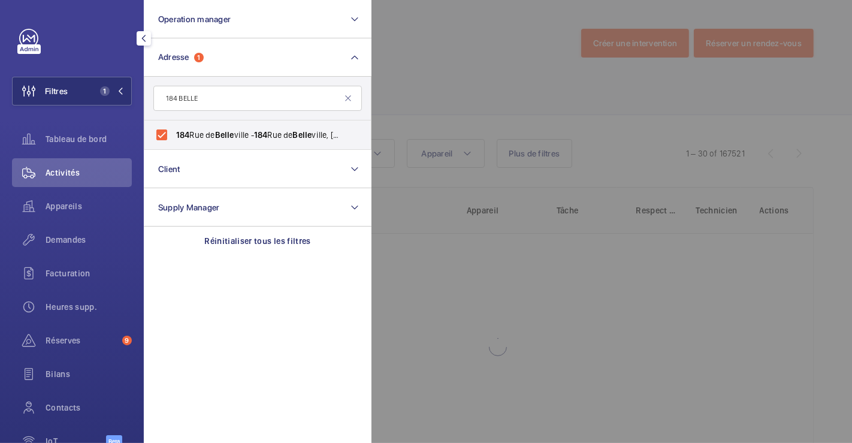
click at [431, 61] on div at bounding box center [797, 221] width 852 height 443
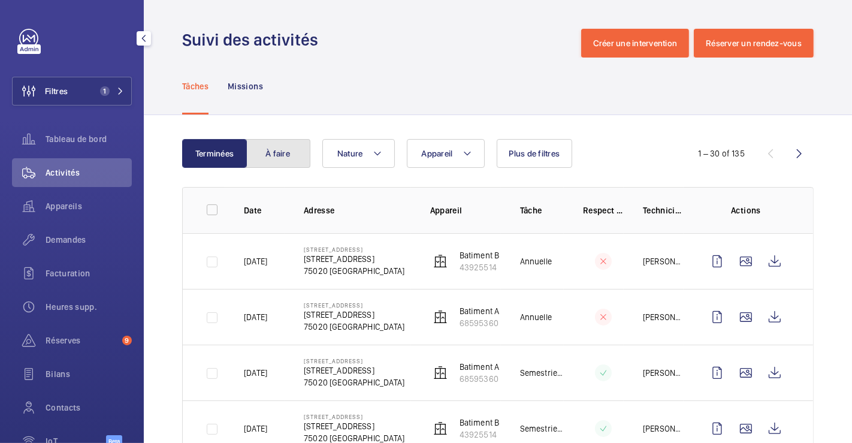
click at [274, 154] on button "À faire" at bounding box center [278, 153] width 65 height 29
